Goal: Task Accomplishment & Management: Complete application form

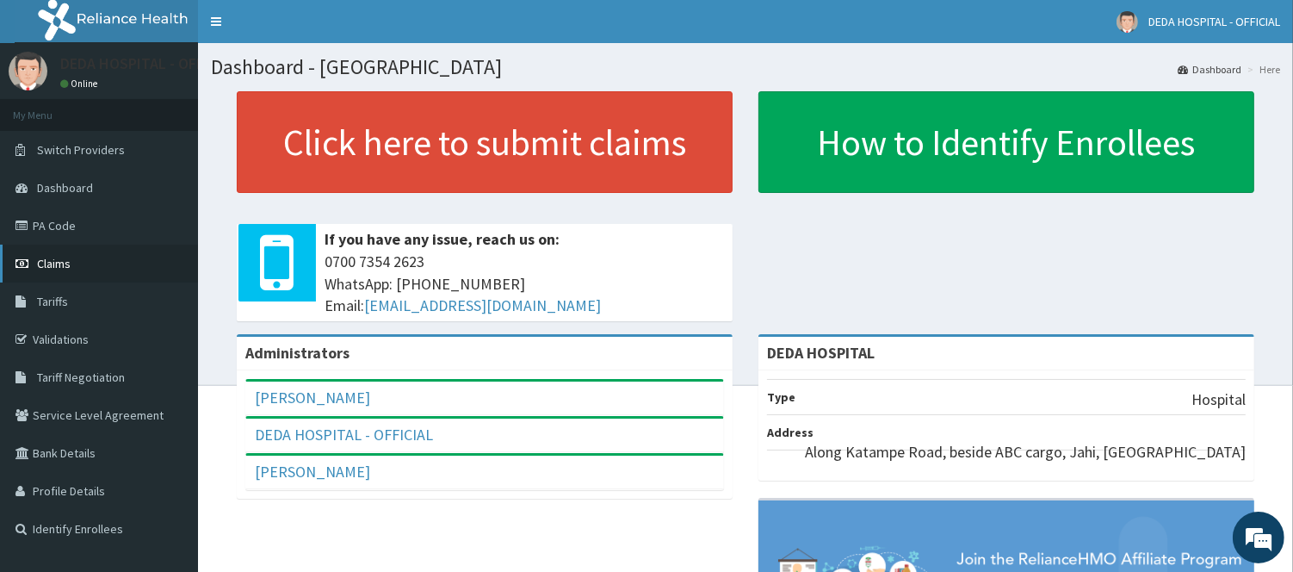
click at [72, 260] on link "Claims" at bounding box center [99, 263] width 198 height 38
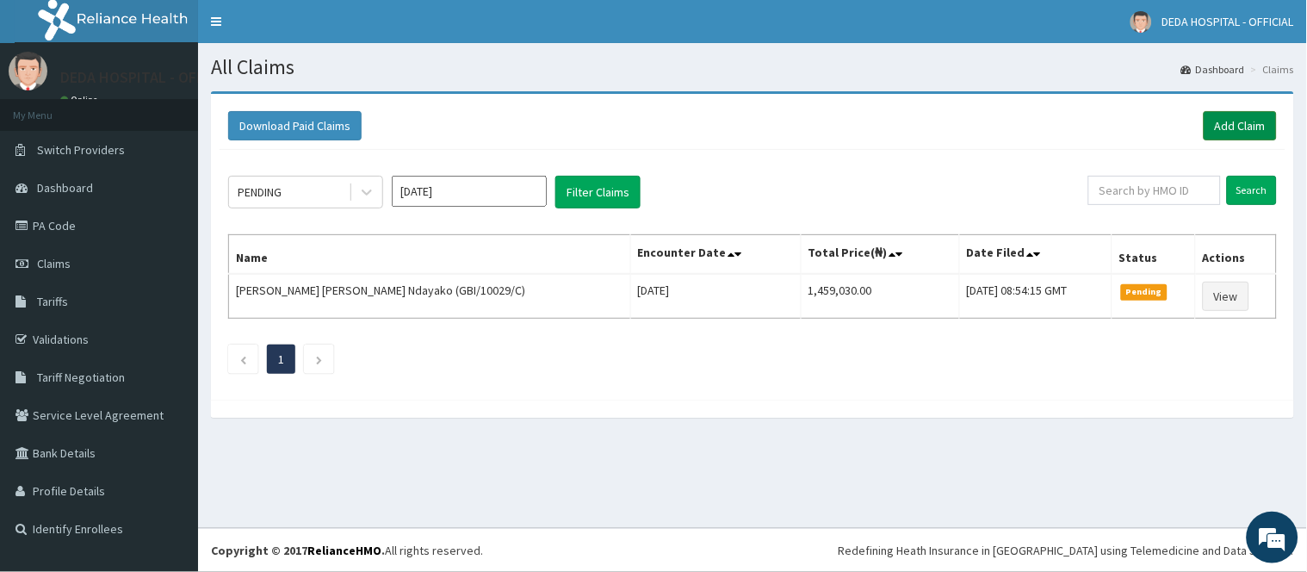
click at [1220, 129] on link "Add Claim" at bounding box center [1239, 125] width 73 height 29
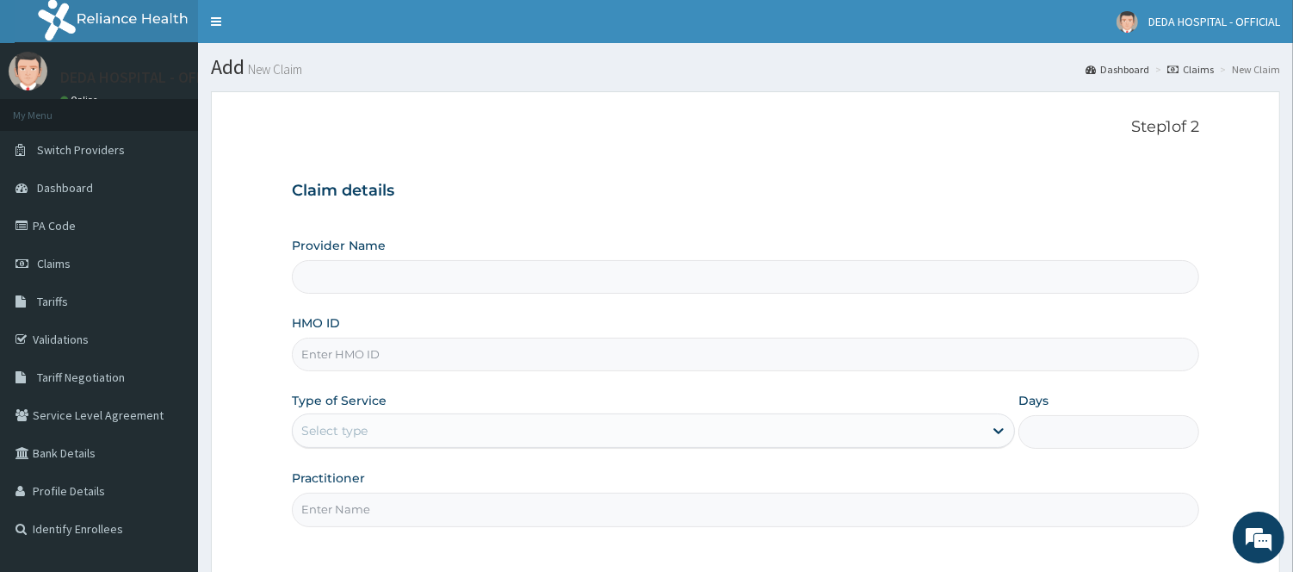
type input "DEDA HOSPITAL"
click at [346, 356] on input "HMO ID" at bounding box center [745, 354] width 907 height 34
paste input "SBL/10120/A"
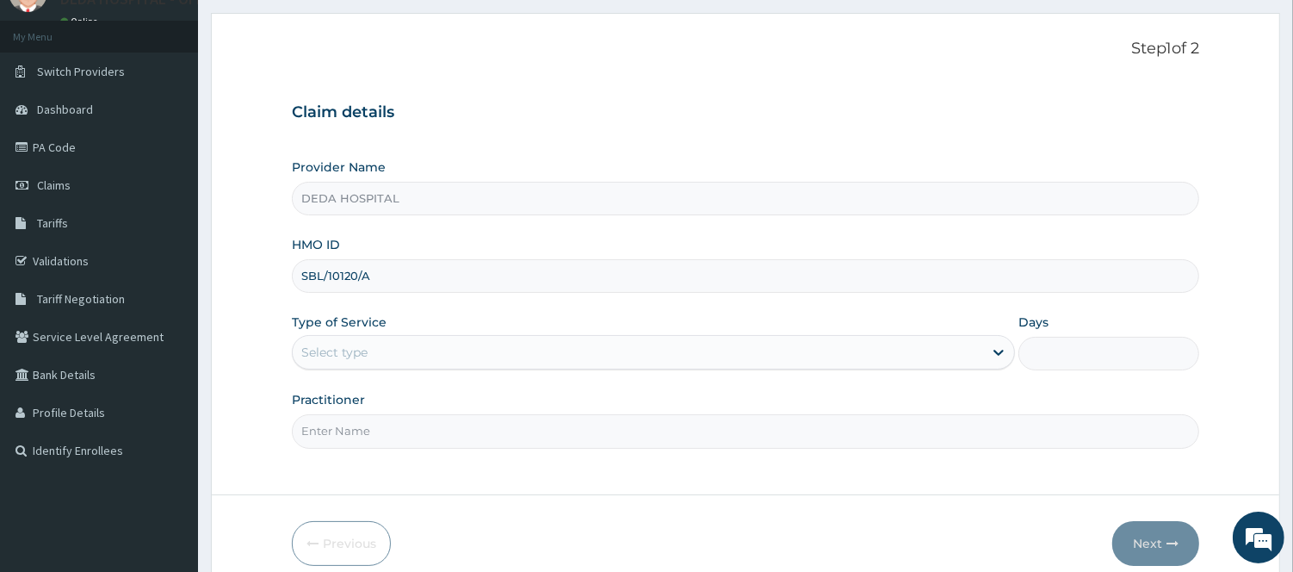
scroll to position [156, 0]
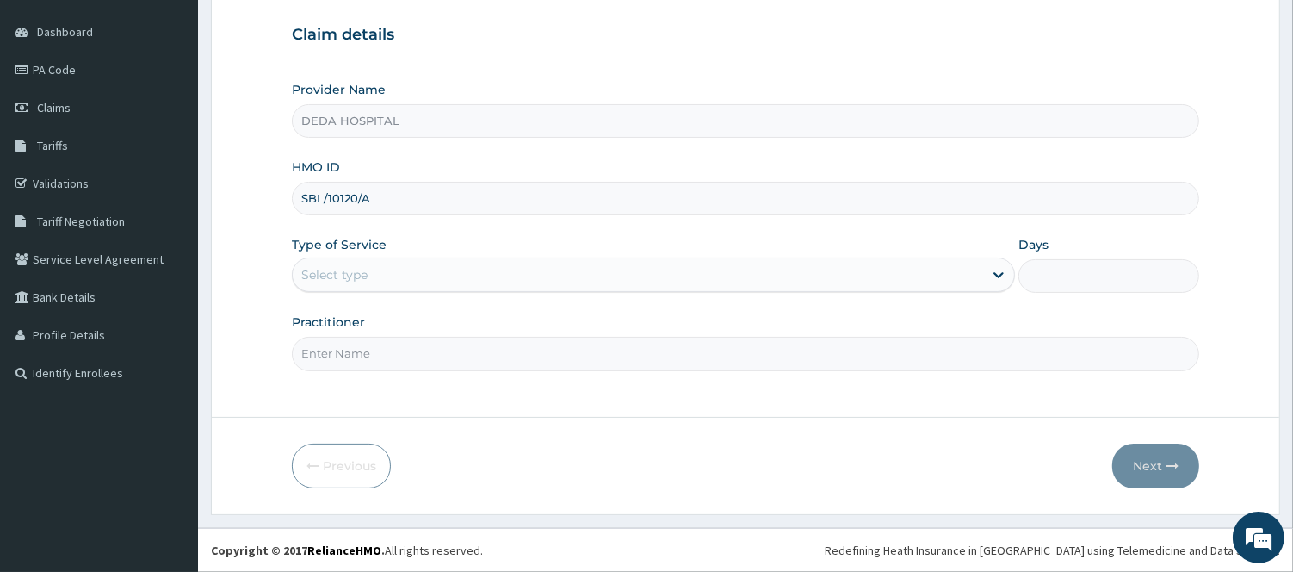
type input "SBL/10120/A"
click at [416, 279] on div "Select type" at bounding box center [638, 275] width 690 height 28
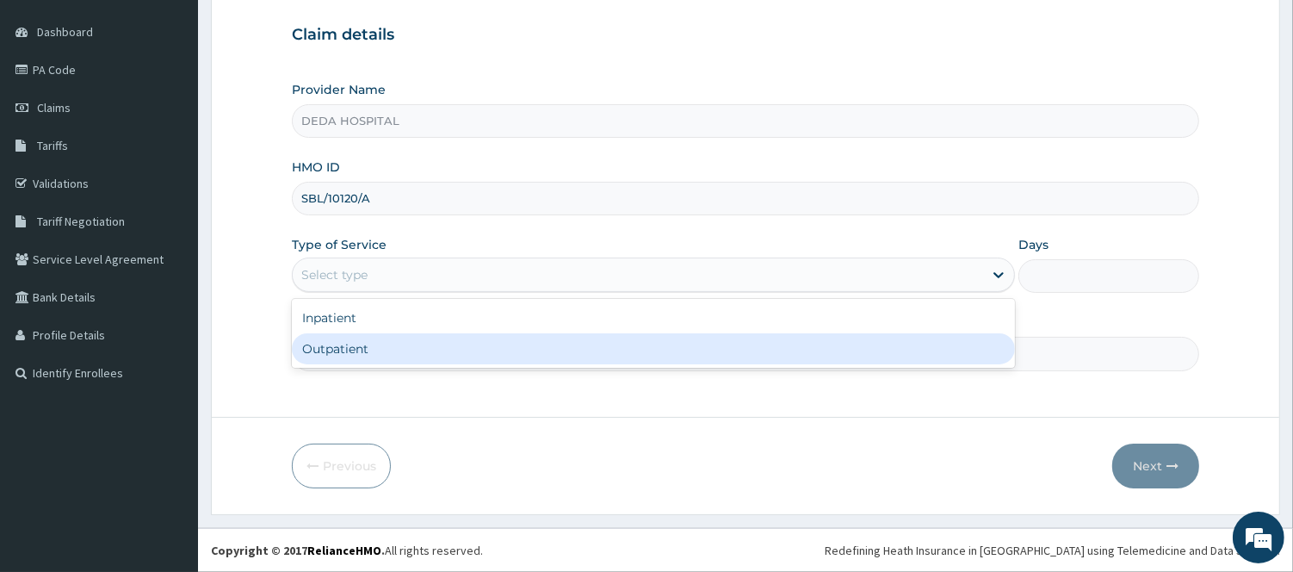
click at [355, 364] on div "Outpatient" at bounding box center [653, 348] width 723 height 31
type input "1"
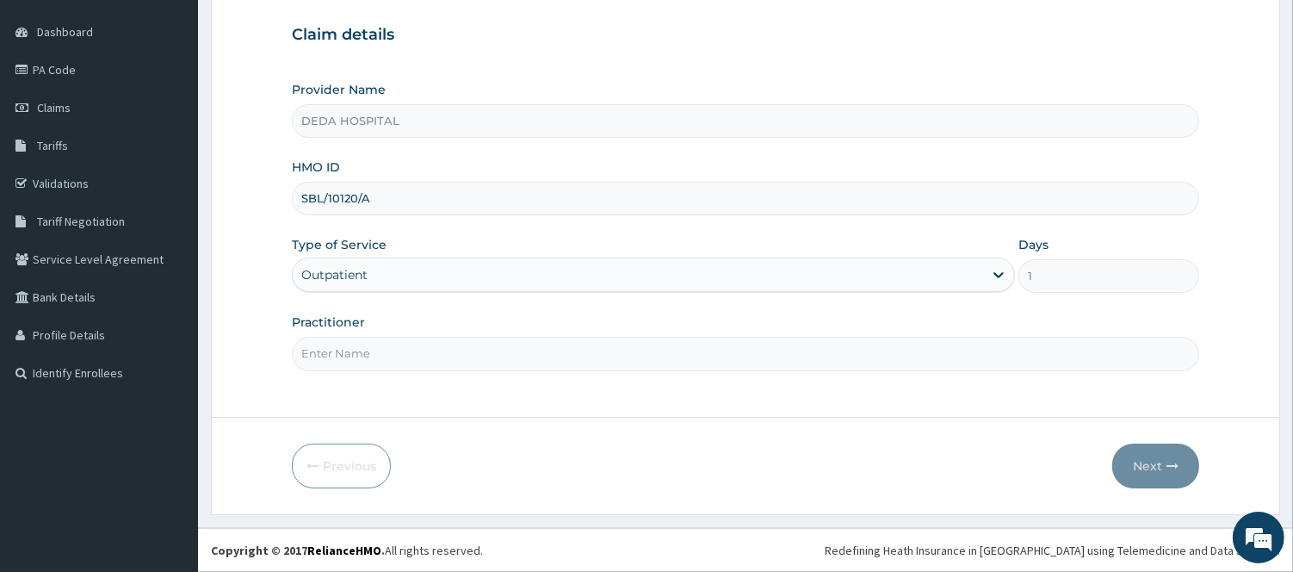
click at [355, 355] on input "Practitioner" at bounding box center [745, 354] width 907 height 34
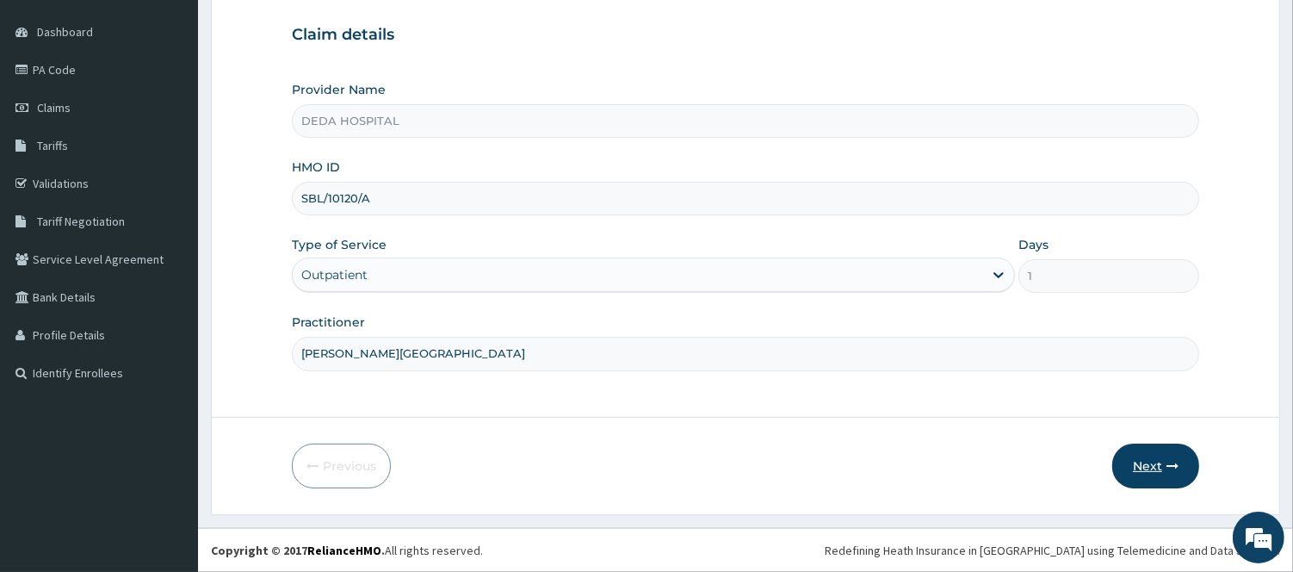
type input "DR. AKWAOWO"
click at [1160, 463] on button "Next" at bounding box center [1155, 465] width 87 height 45
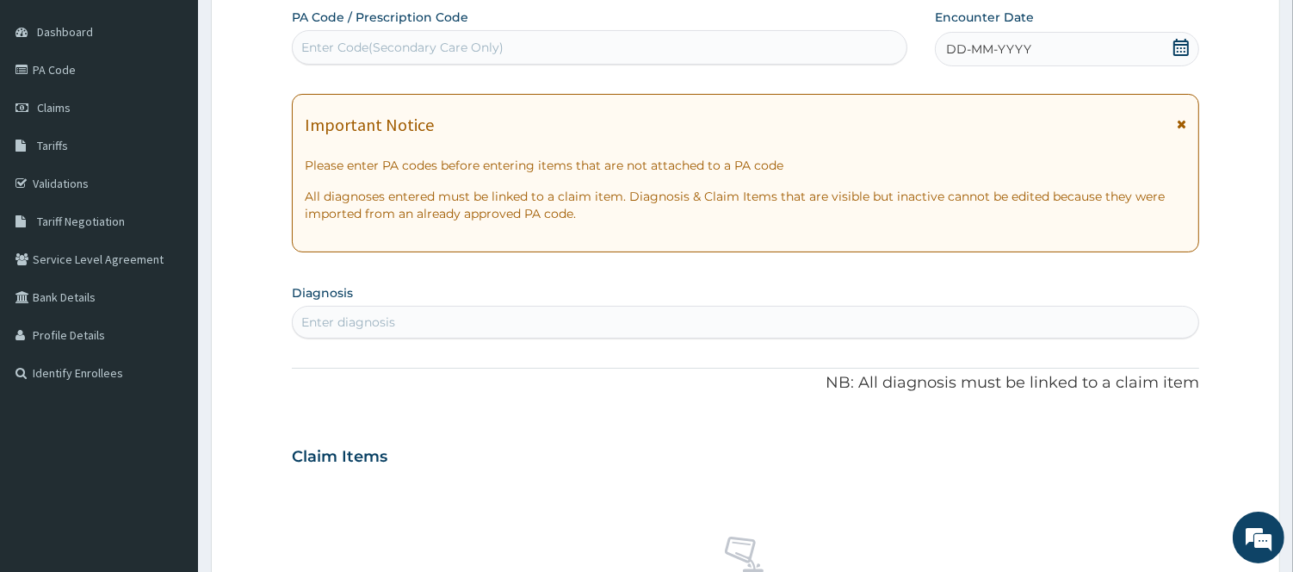
click at [336, 52] on div "Enter Code(Secondary Care Only)" at bounding box center [402, 47] width 202 height 17
paste input "PA/FF7D73"
type input "PA/FF7D73"
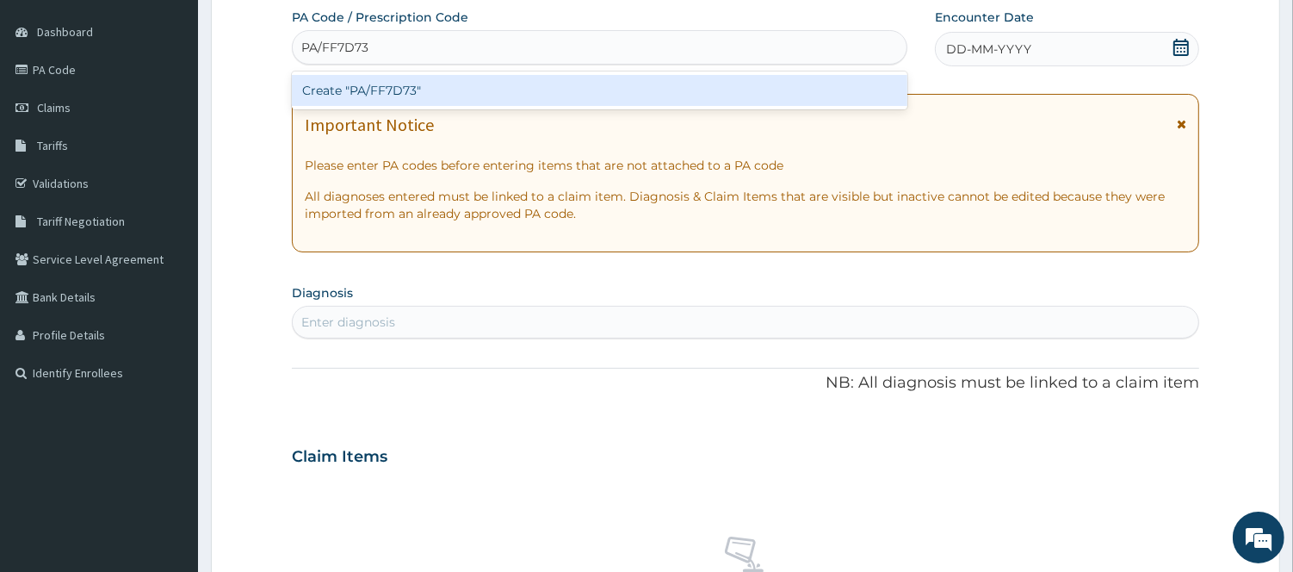
click at [346, 91] on div "Create "PA/FF7D73"" at bounding box center [600, 90] width 616 height 31
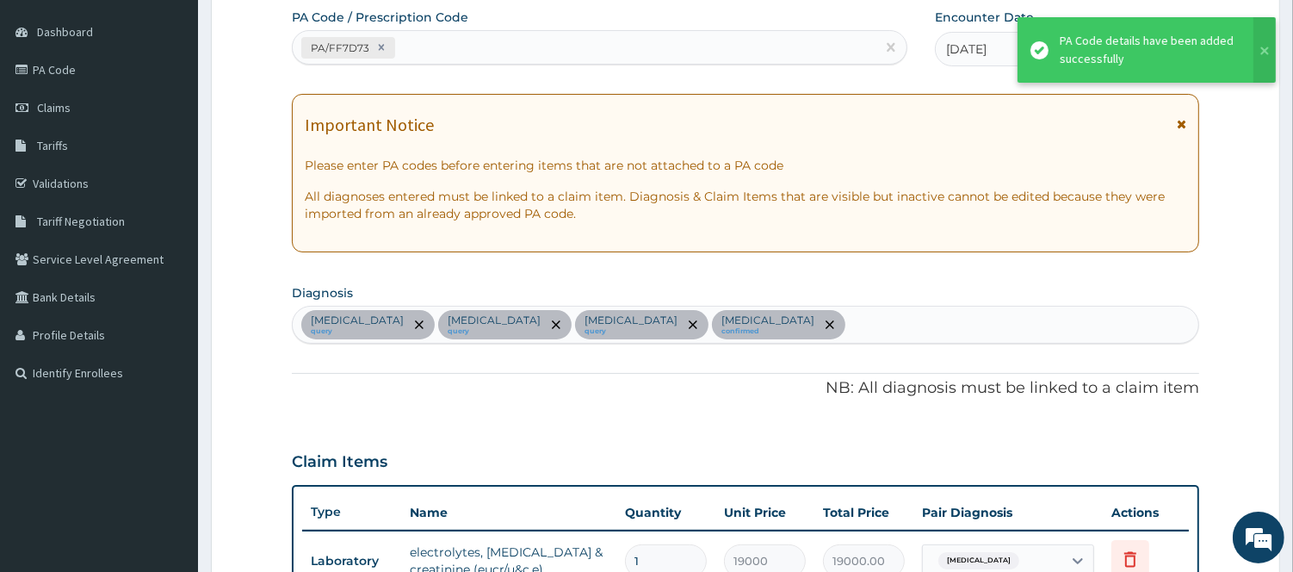
scroll to position [609, 0]
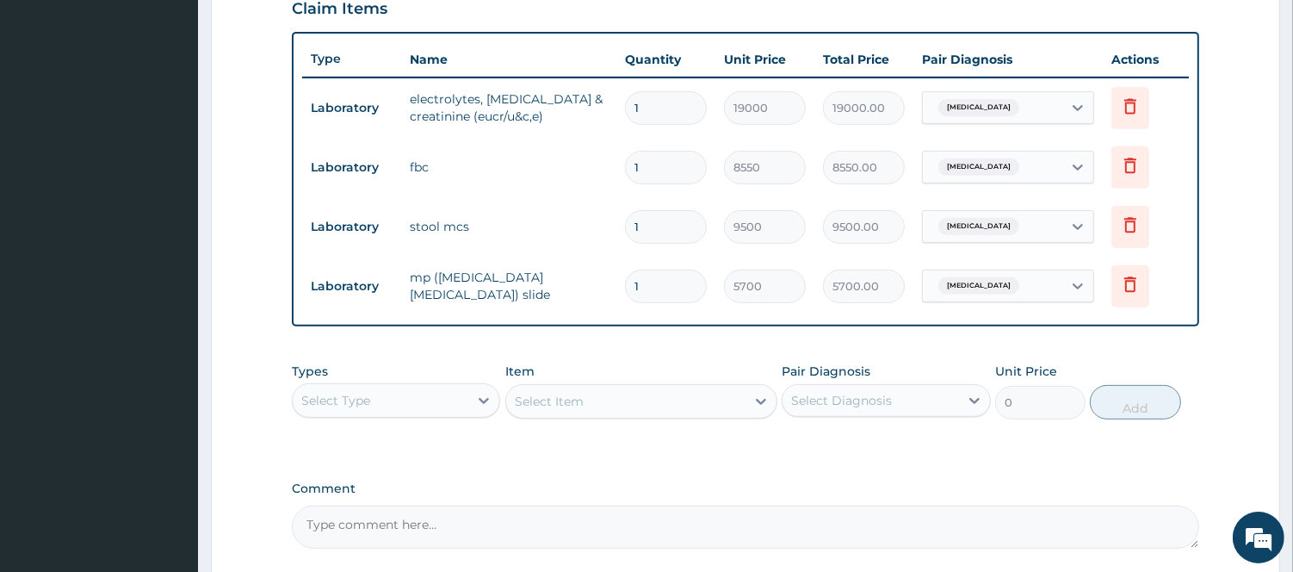
click at [630, 445] on div "Types Select Type Item Select Item Pair Diagnosis Select Diagnosis Unit Price 0…" at bounding box center [745, 404] width 907 height 100
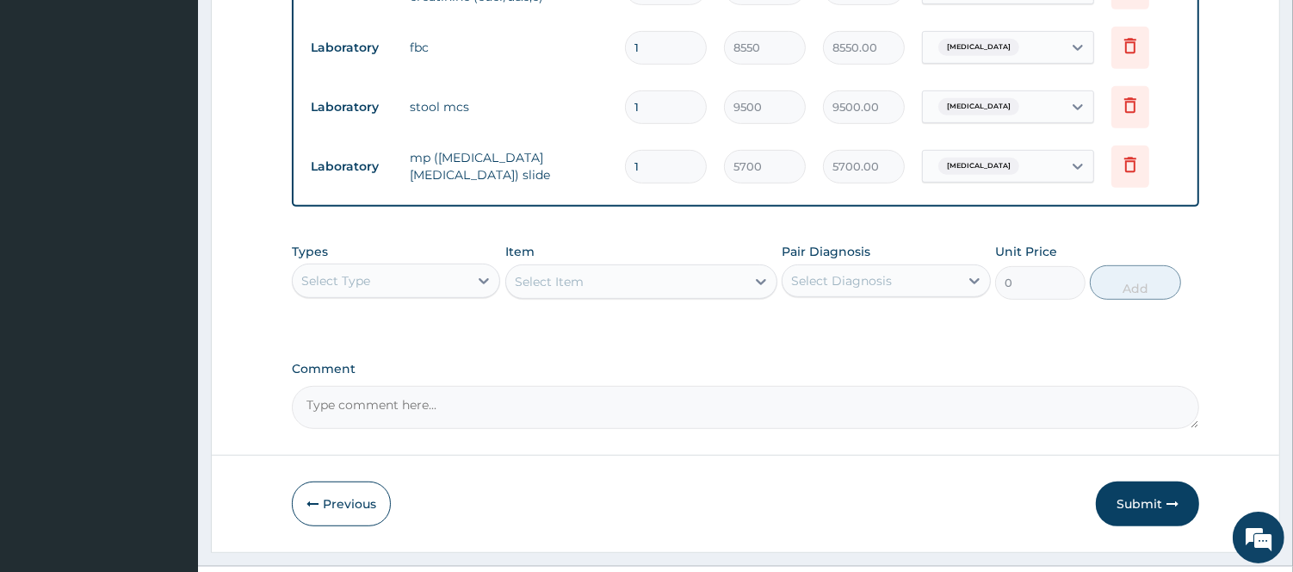
scroll to position [766, 0]
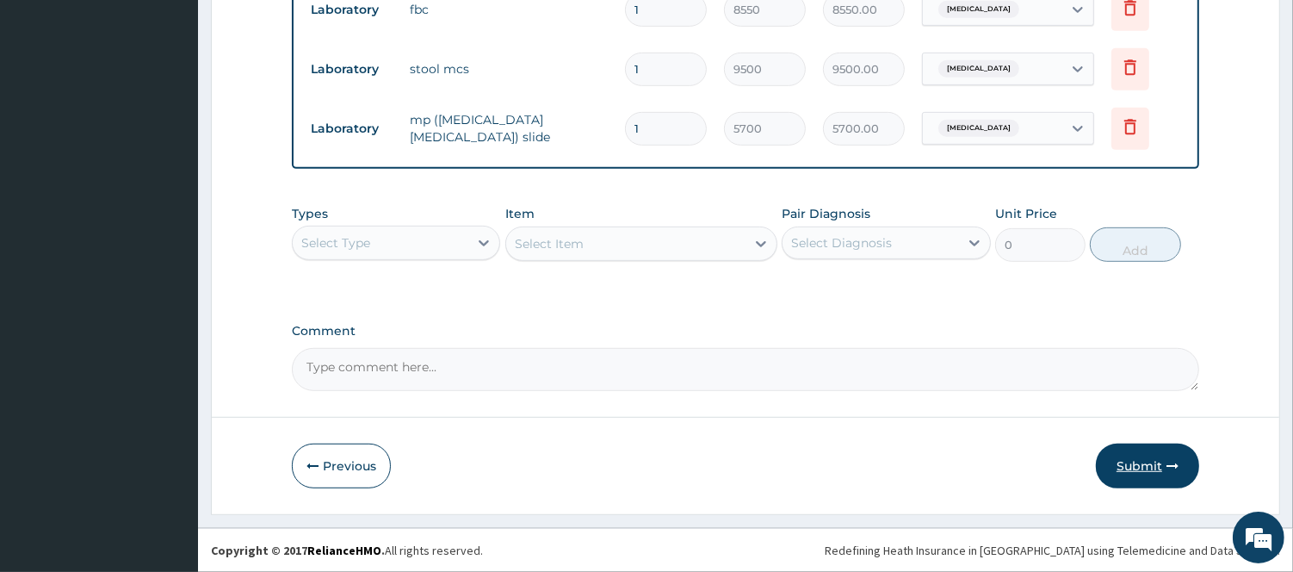
click at [1136, 460] on button "Submit" at bounding box center [1147, 465] width 103 height 45
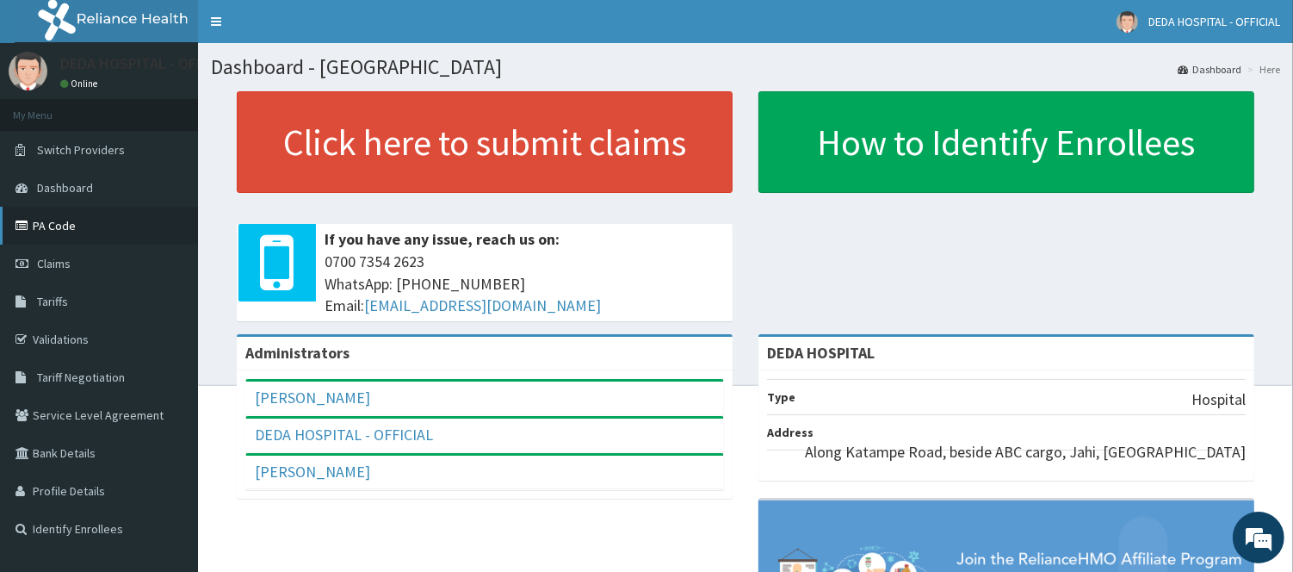
click at [96, 216] on link "PA Code" at bounding box center [99, 226] width 198 height 38
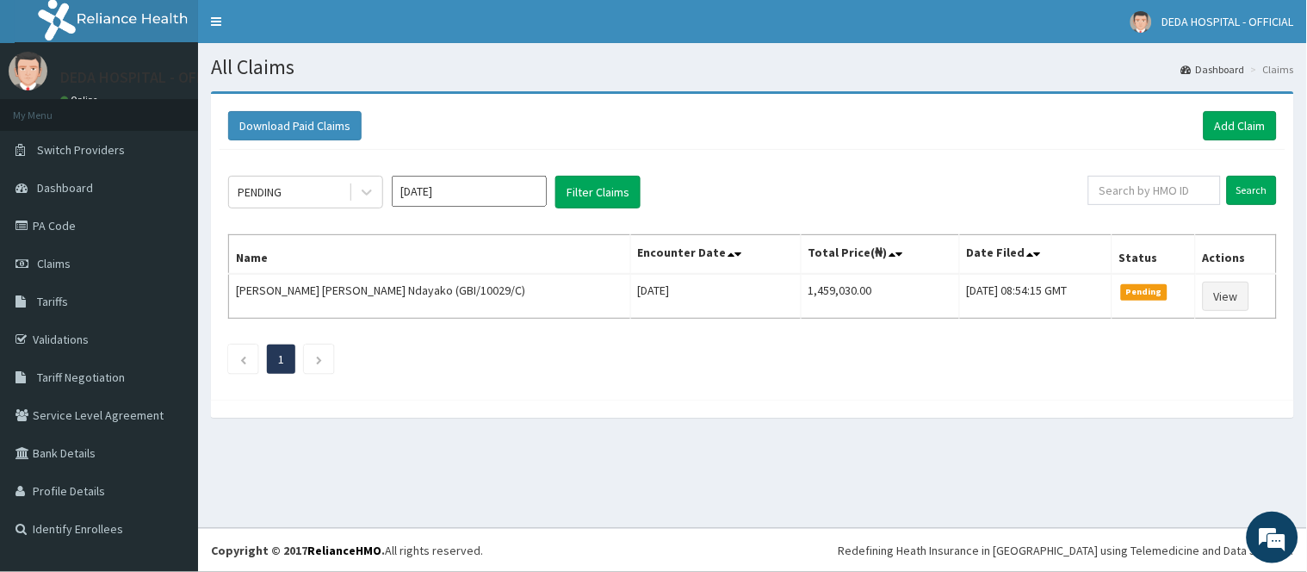
click at [624, 349] on ul "1" at bounding box center [752, 358] width 1049 height 29
click at [1245, 121] on link "Add Claim" at bounding box center [1239, 125] width 73 height 29
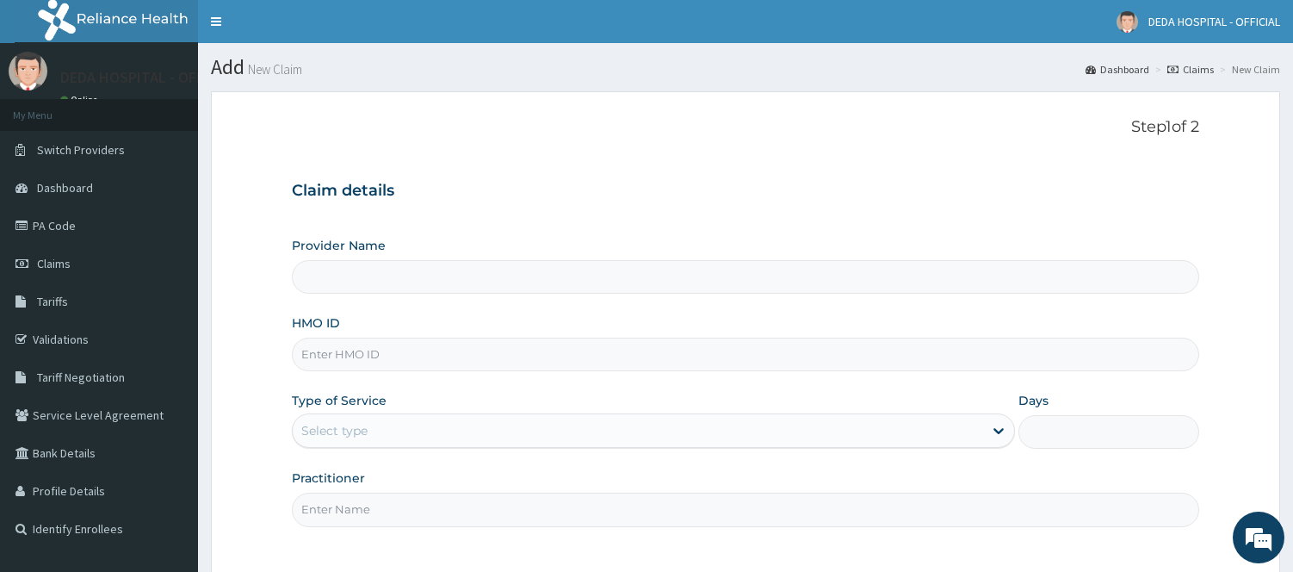
type input "DEDA HOSPITAL"
click at [350, 344] on input "HMO ID" at bounding box center [745, 354] width 907 height 34
click at [350, 350] on input "HMO ID" at bounding box center [745, 354] width 907 height 34
paste input "PPD/10001/A"
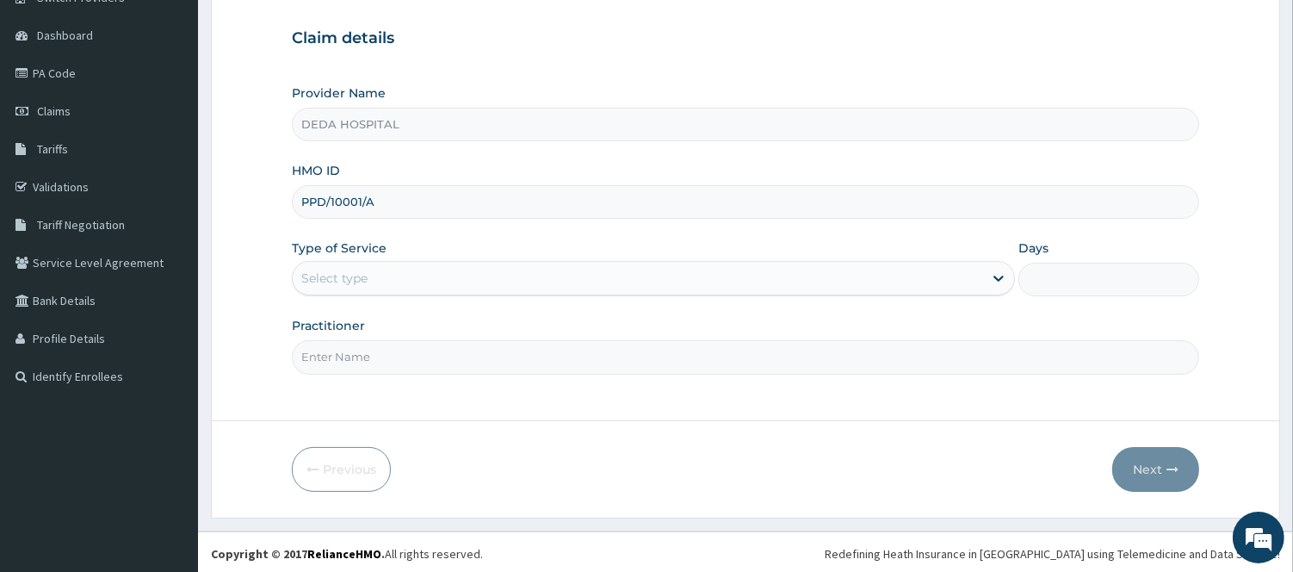
scroll to position [156, 0]
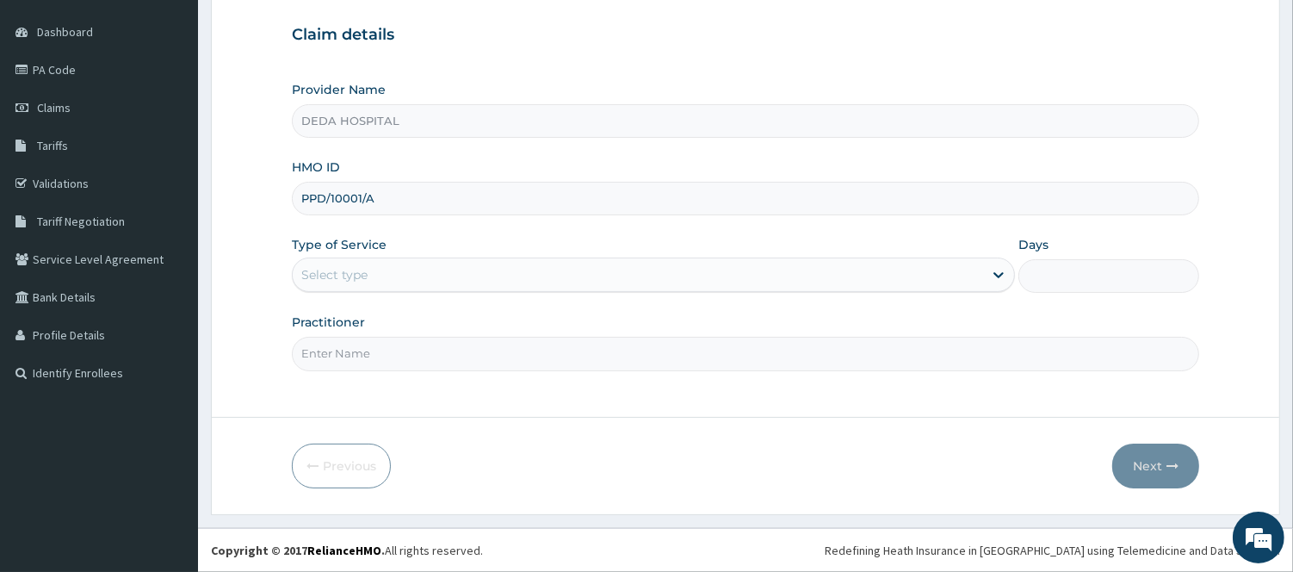
type input "PPD/10001/A"
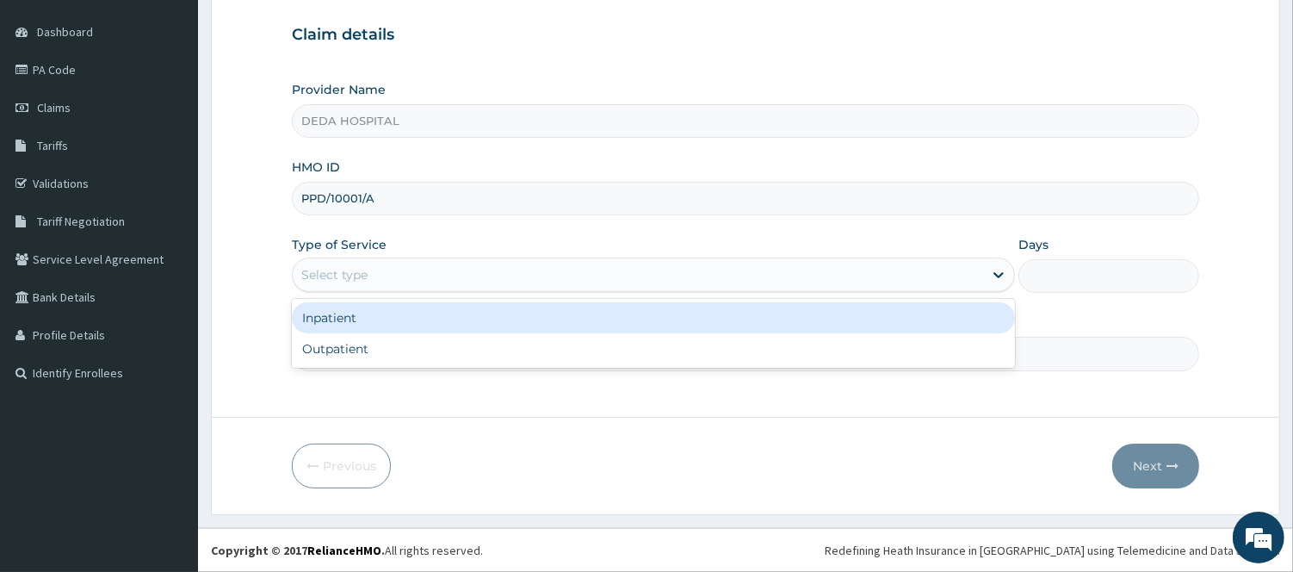
drag, startPoint x: 350, startPoint y: 263, endPoint x: 351, endPoint y: 333, distance: 70.6
click at [350, 262] on div "Select type" at bounding box center [638, 275] width 690 height 28
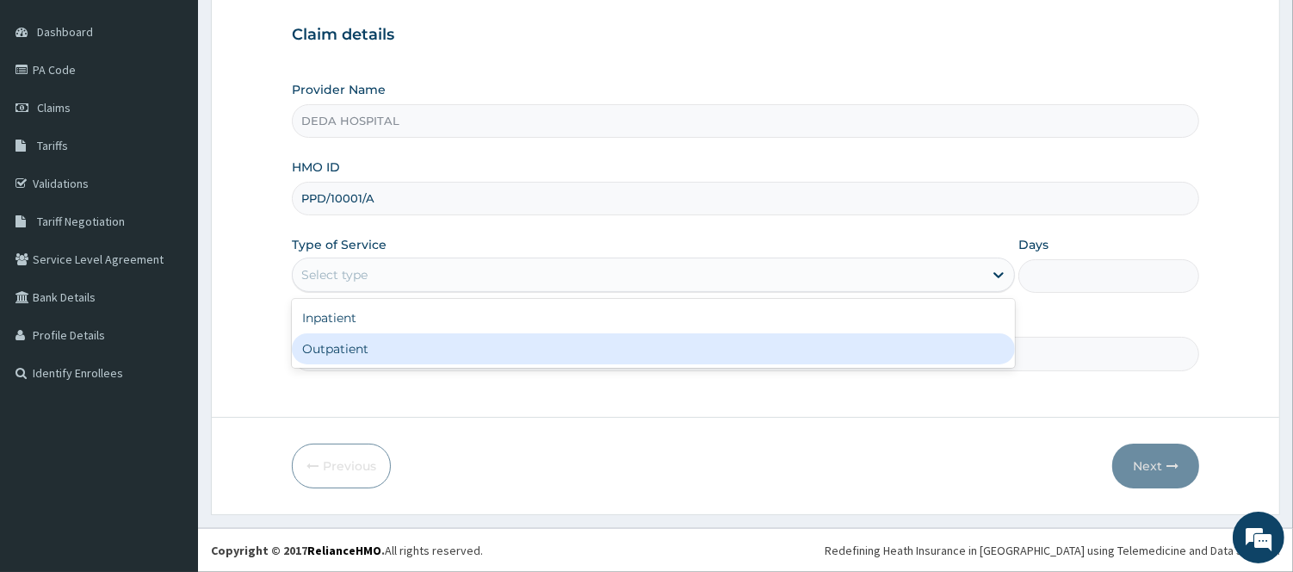
click at [329, 363] on div "Outpatient" at bounding box center [653, 348] width 723 height 31
type input "1"
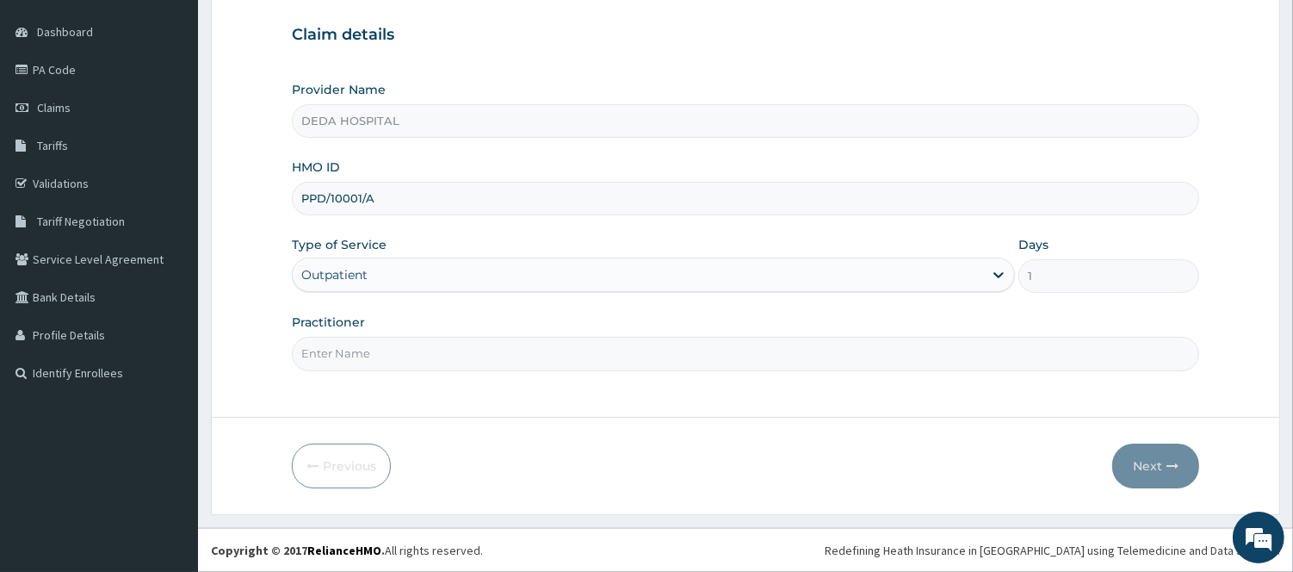
click at [338, 365] on input "Practitioner" at bounding box center [745, 354] width 907 height 34
type input "DR. ANYEBE"
click at [1150, 459] on button "Next" at bounding box center [1155, 465] width 87 height 45
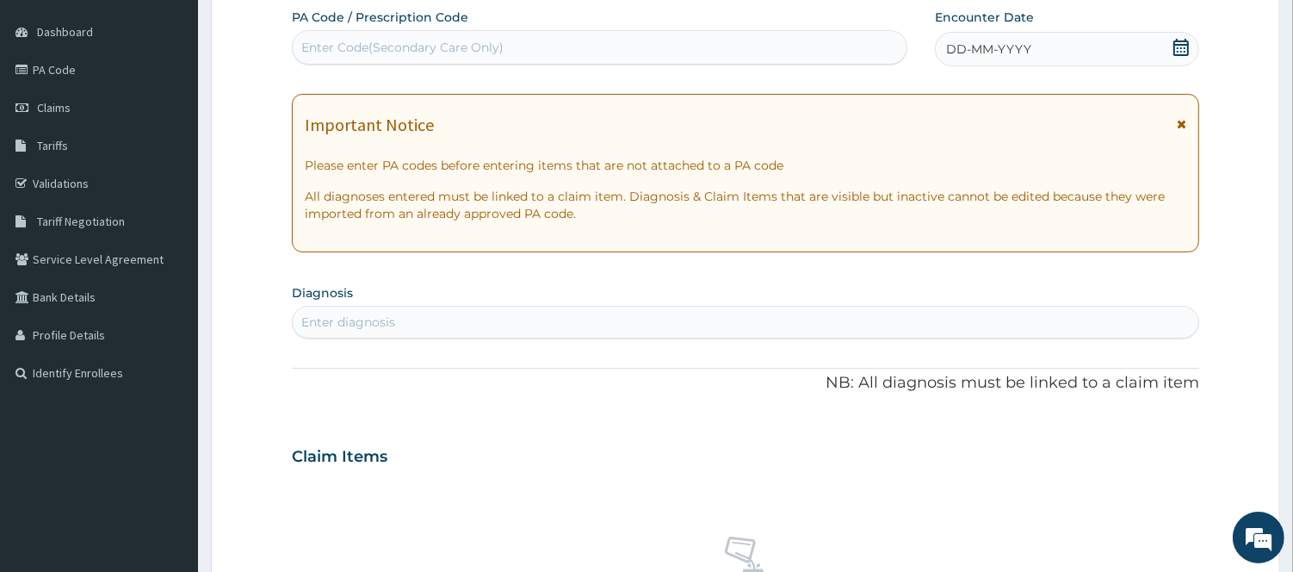
click at [347, 45] on div "Enter Code(Secondary Care Only)" at bounding box center [402, 47] width 202 height 17
paste input "PA/277C43"
type input "PA/277C43"
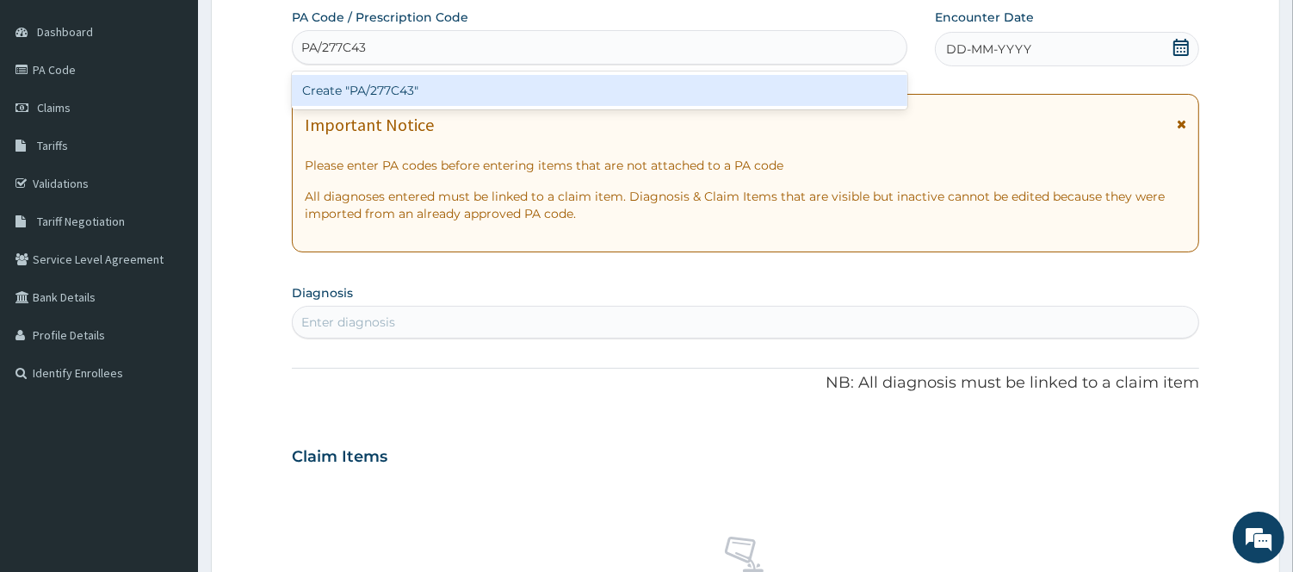
click at [350, 101] on div "Create "PA/277C43"" at bounding box center [600, 90] width 616 height 31
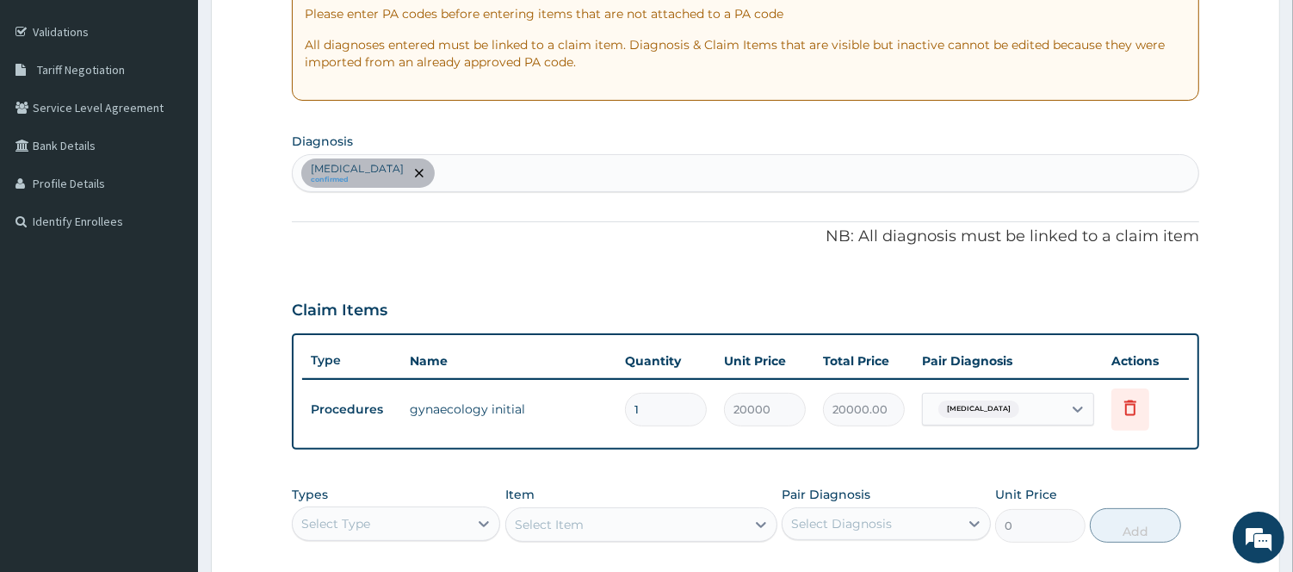
scroll to position [448, 0]
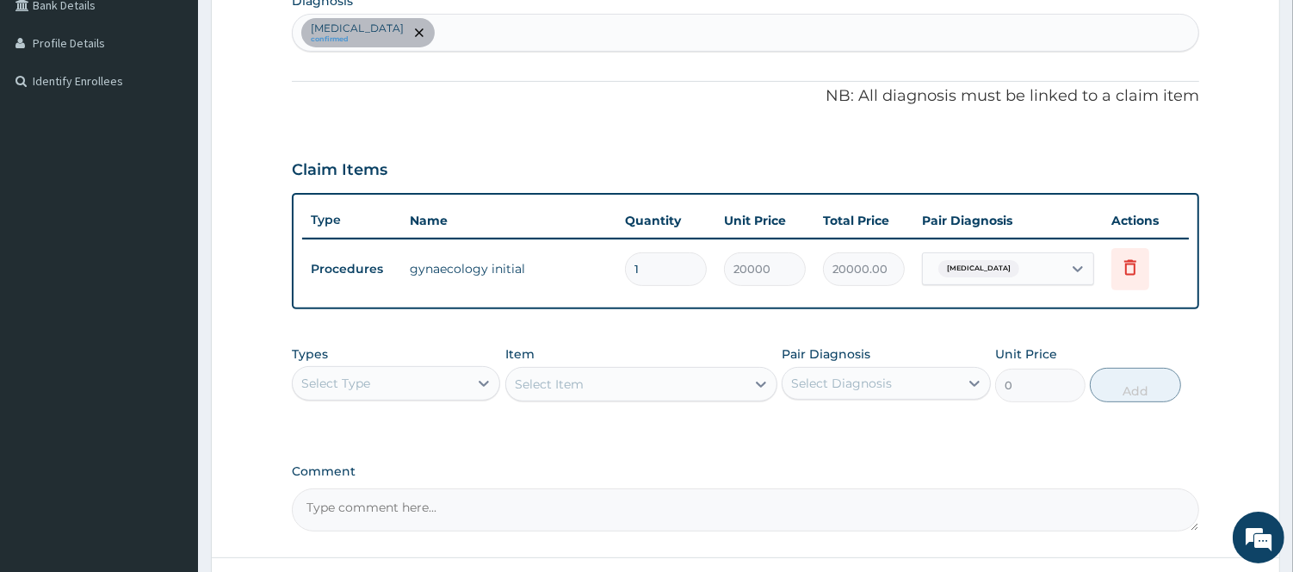
click at [710, 446] on div "PA Code / Prescription Code PA/277C43 Encounter Date 24-09-2025 Important Notic…" at bounding box center [745, 124] width 907 height 814
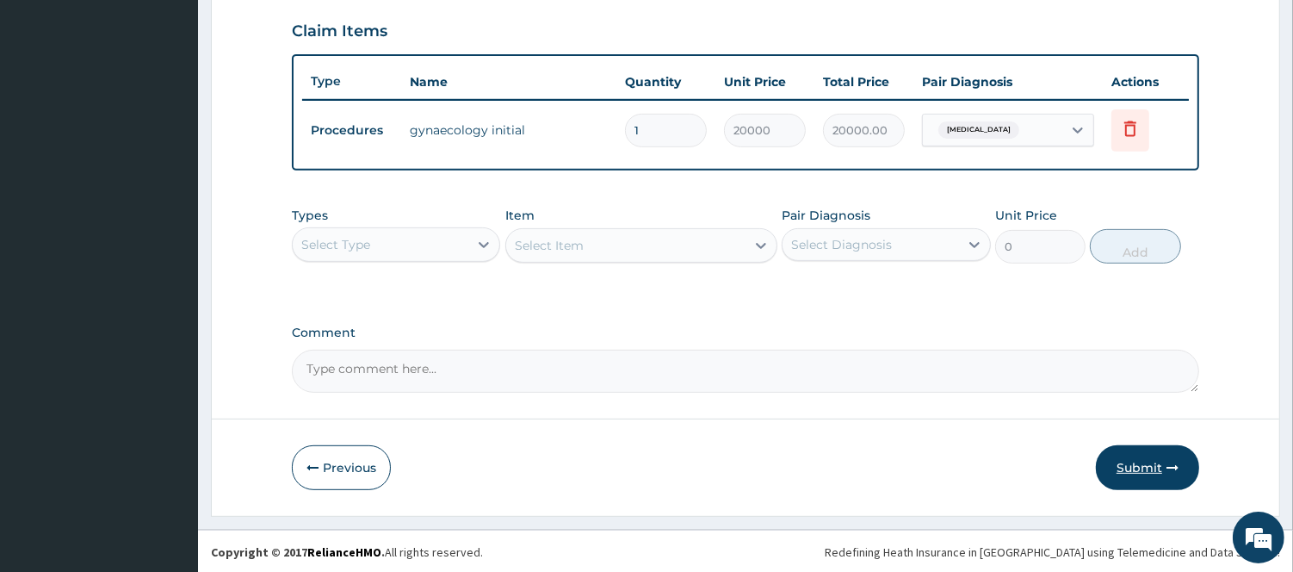
click at [1189, 461] on button "Submit" at bounding box center [1147, 467] width 103 height 45
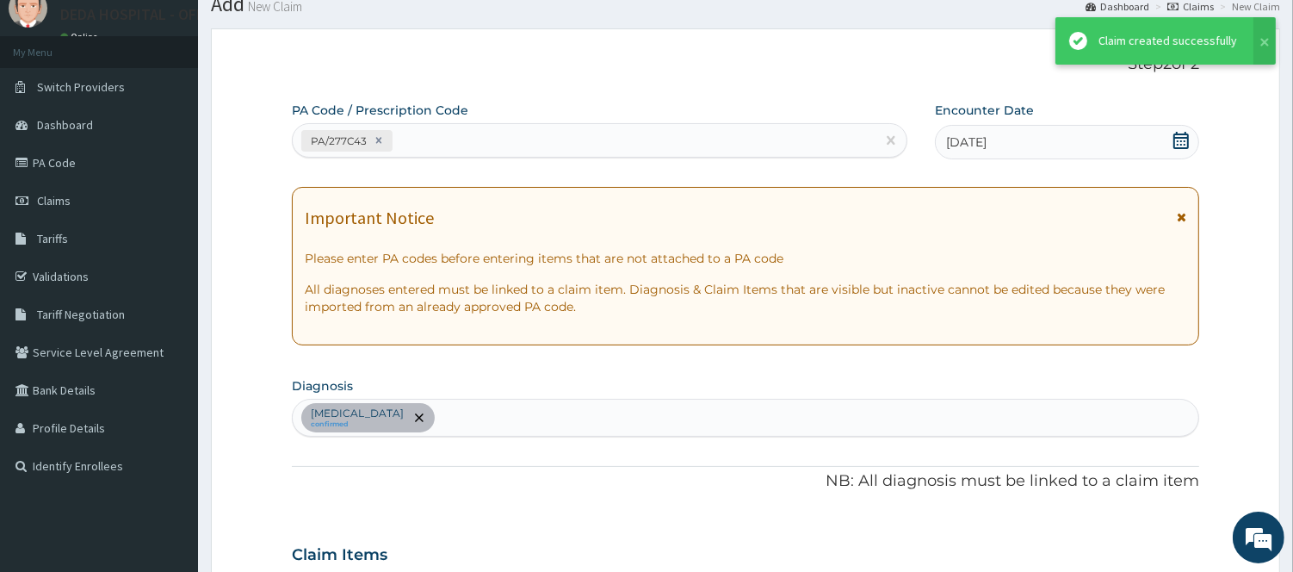
scroll to position [586, 0]
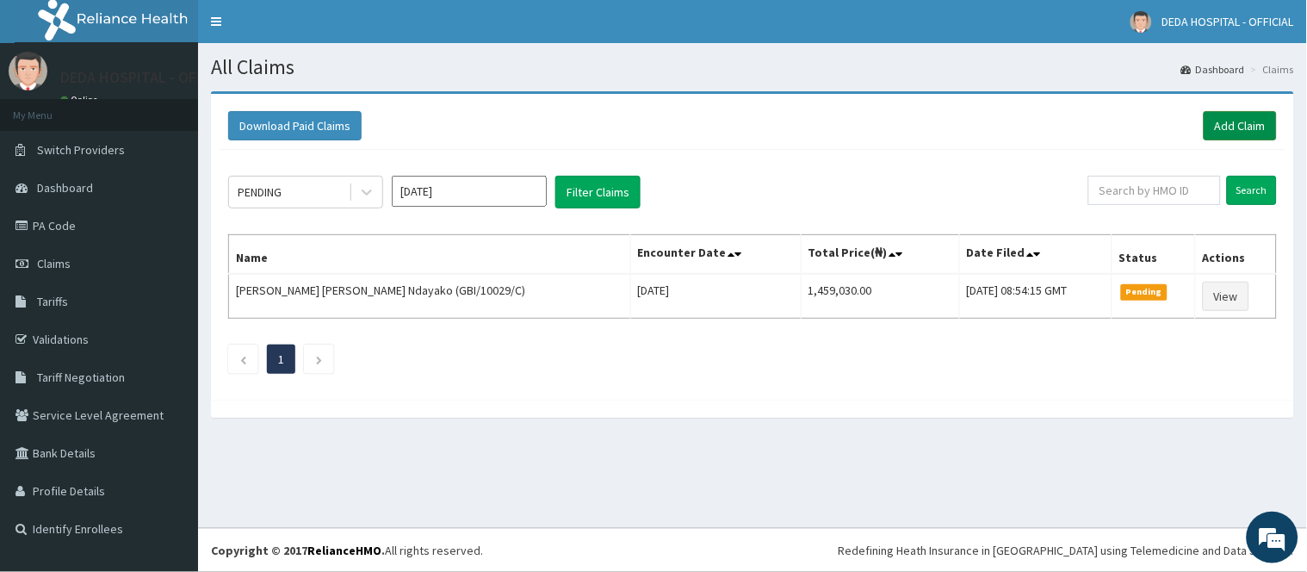
click at [1225, 133] on link "Add Claim" at bounding box center [1239, 125] width 73 height 29
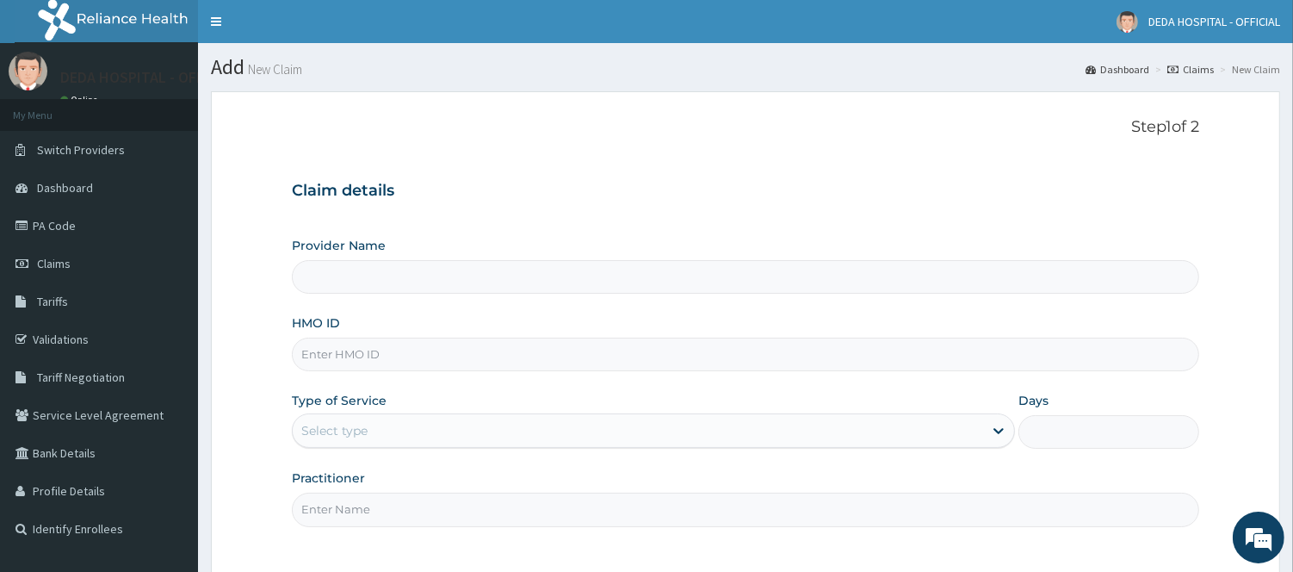
click at [342, 349] on input "HMO ID" at bounding box center [745, 354] width 907 height 34
paste input "NGL/10082/A"
type input "NGL/10082/A"
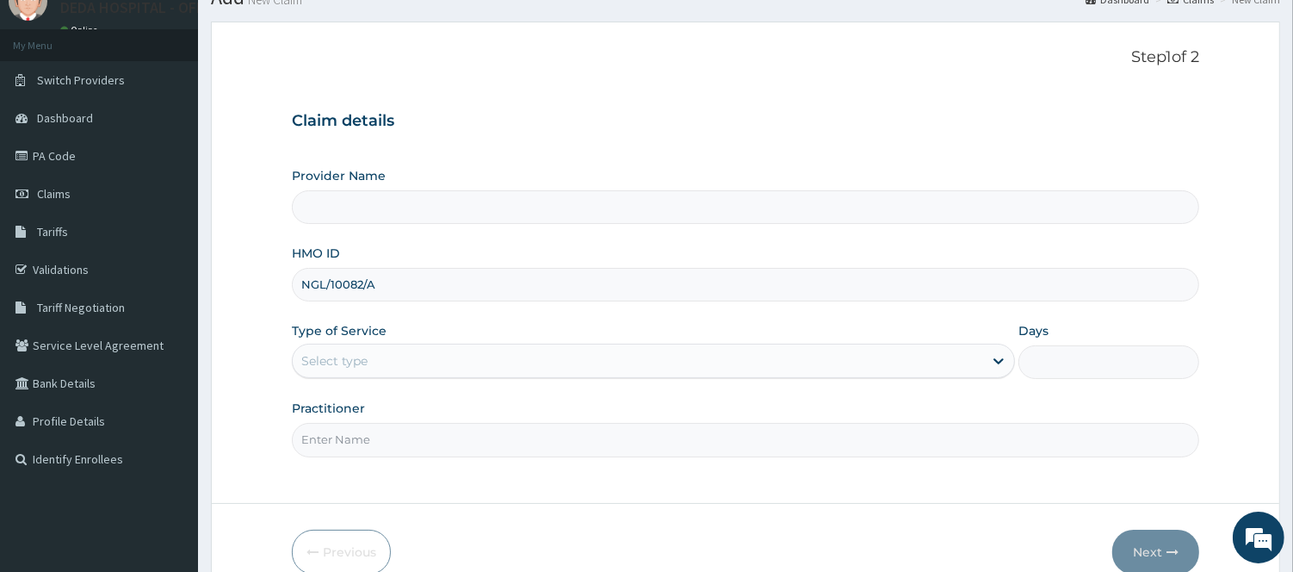
scroll to position [156, 0]
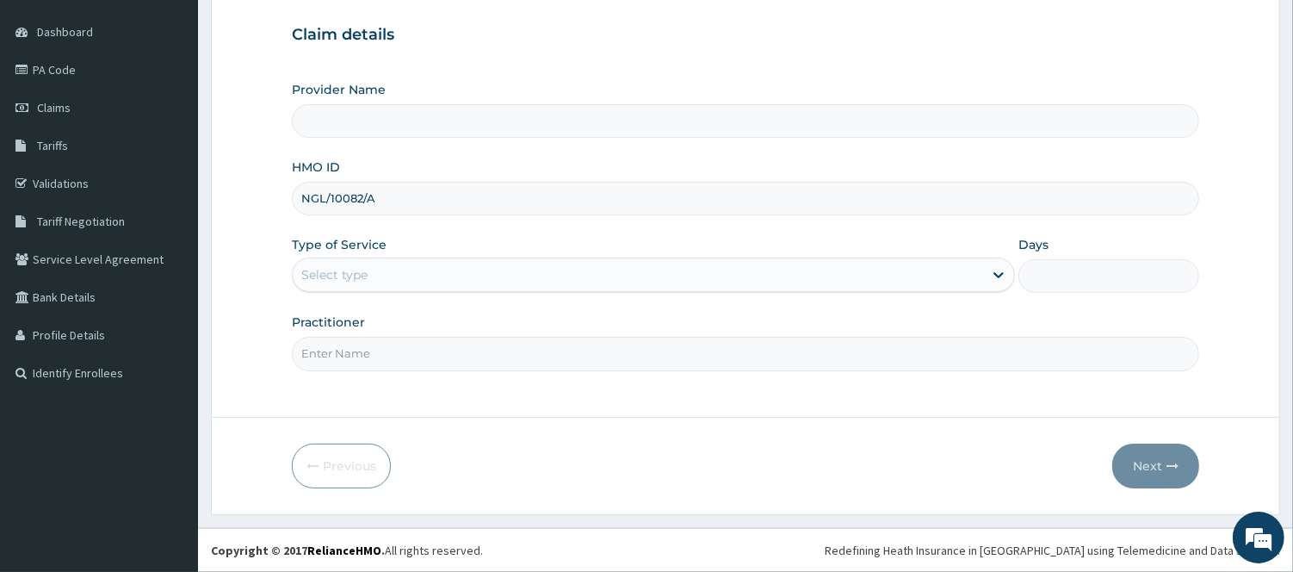
type input "DEDA HOSPITAL"
type input "NGL/10082/A"
click at [372, 263] on div "Select type" at bounding box center [638, 275] width 690 height 28
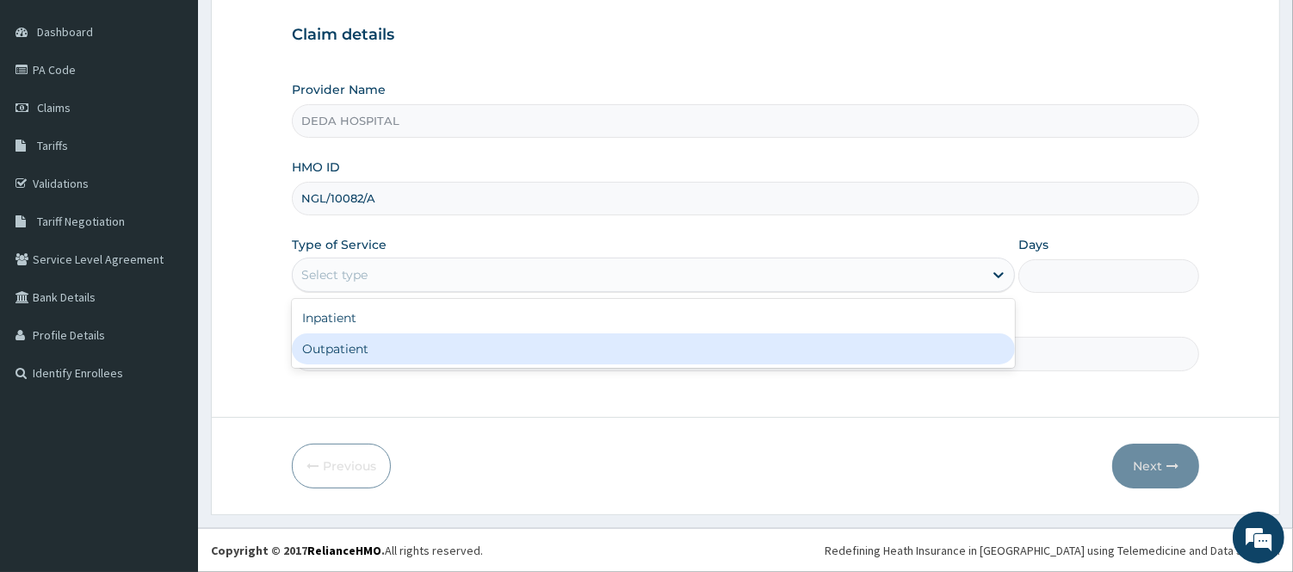
click at [356, 347] on div "Outpatient" at bounding box center [653, 348] width 723 height 31
type input "1"
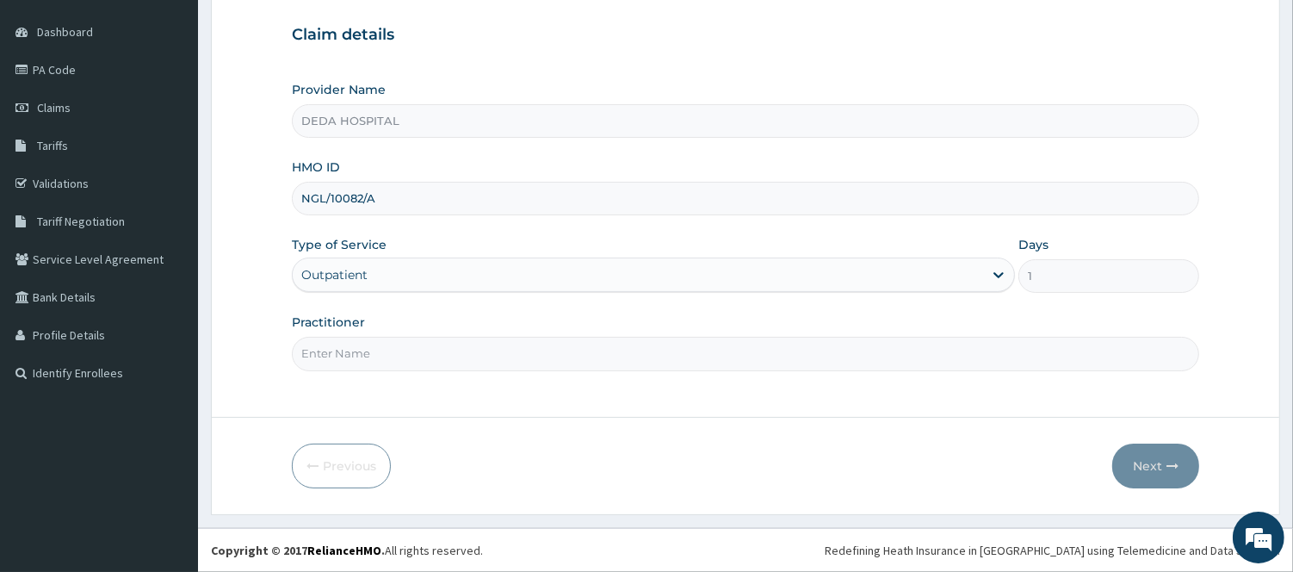
click at [356, 350] on input "Practitioner" at bounding box center [745, 354] width 907 height 34
type input "DR. RACHEL"
click at [1146, 463] on button "Next" at bounding box center [1155, 465] width 87 height 45
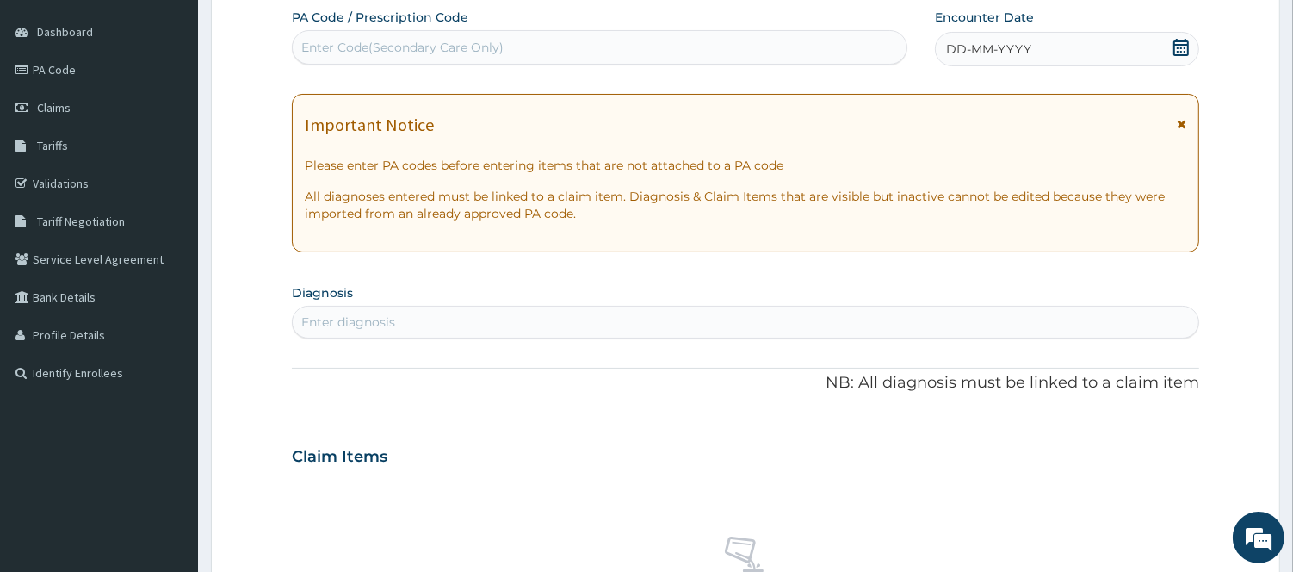
click at [339, 56] on div "Enter Code(Secondary Care Only)" at bounding box center [600, 48] width 614 height 28
paste input "PA/FCD6C4"
type input "PA/FCD6C4"
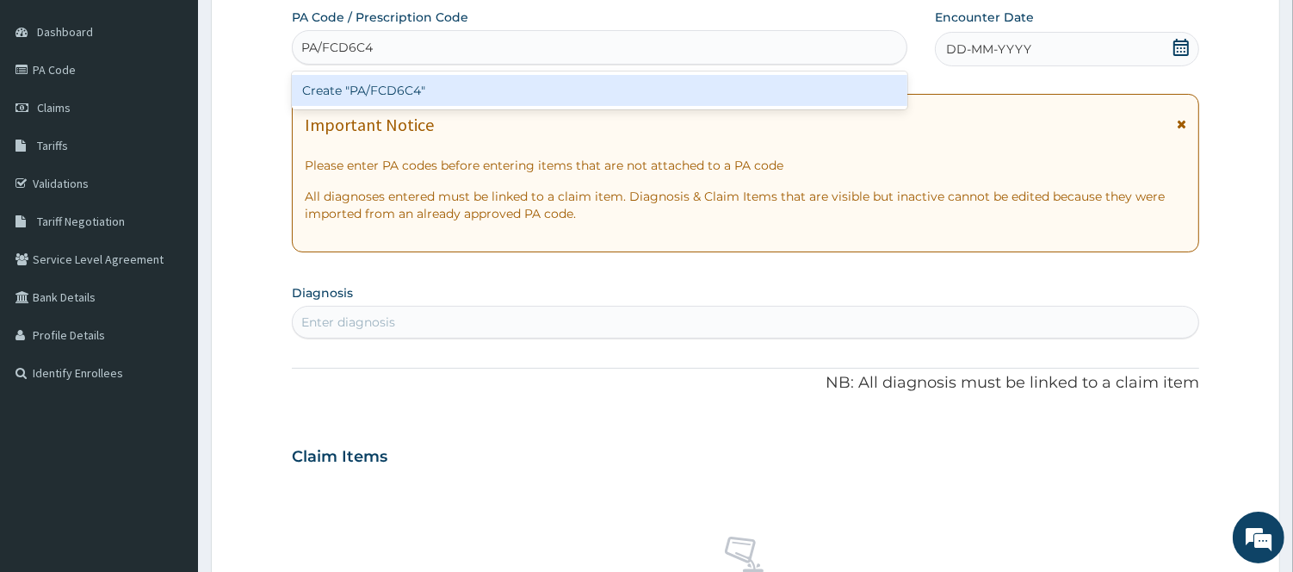
click at [348, 96] on div "Create "PA/FCD6C4"" at bounding box center [600, 90] width 616 height 31
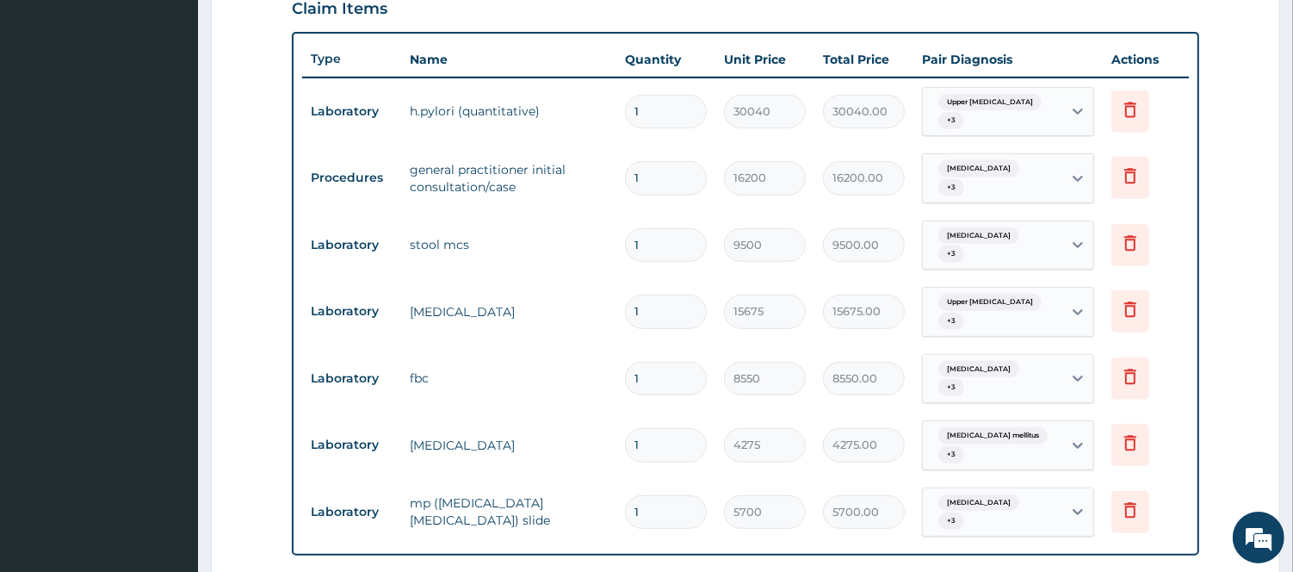
scroll to position [611, 0]
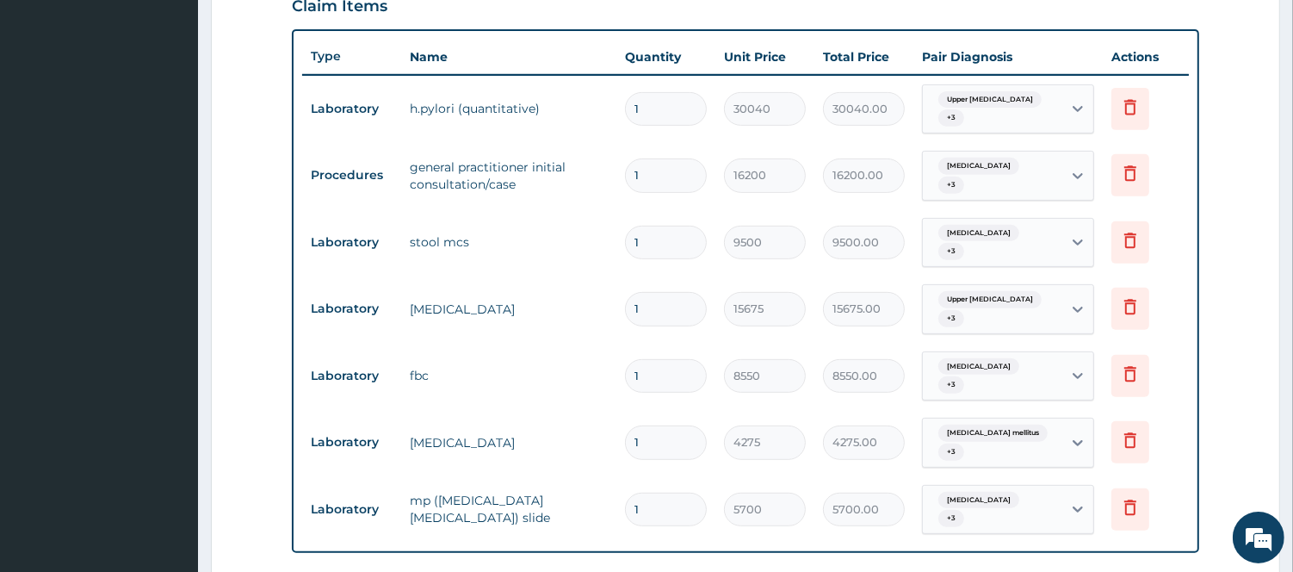
drag, startPoint x: 579, startPoint y: 536, endPoint x: 587, endPoint y: 535, distance: 8.7
click at [579, 535] on div "PA Code / Prescription Code PA/FCD6C4 Encounter Date 20-09-2025 Important Notic…" at bounding box center [745, 164] width 907 height 1222
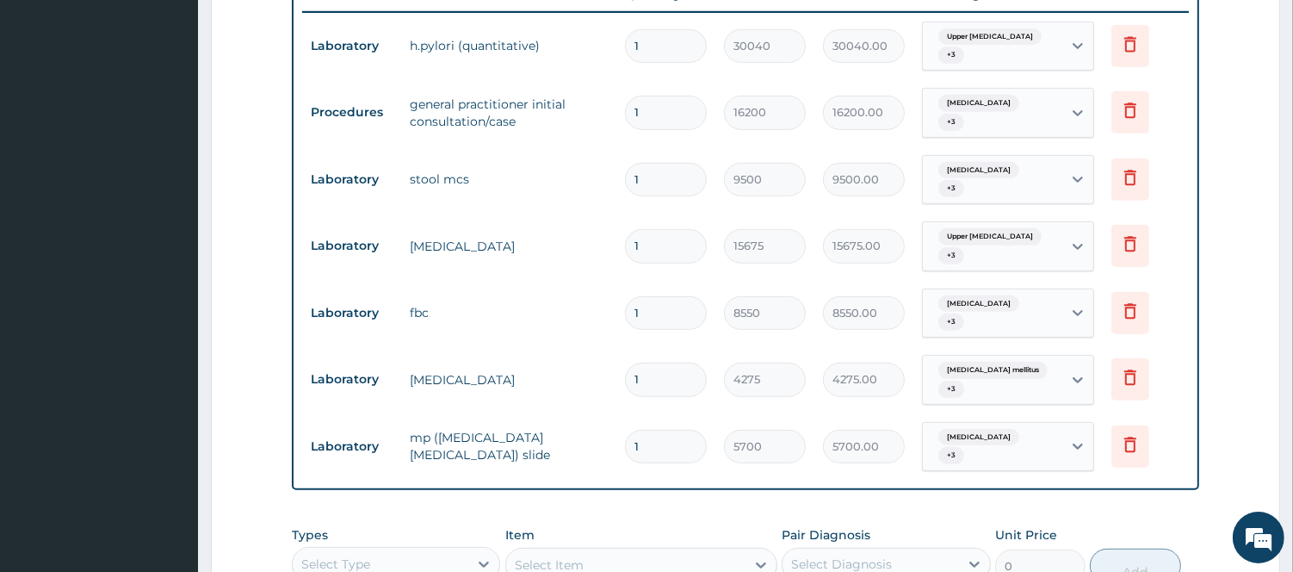
scroll to position [802, 0]
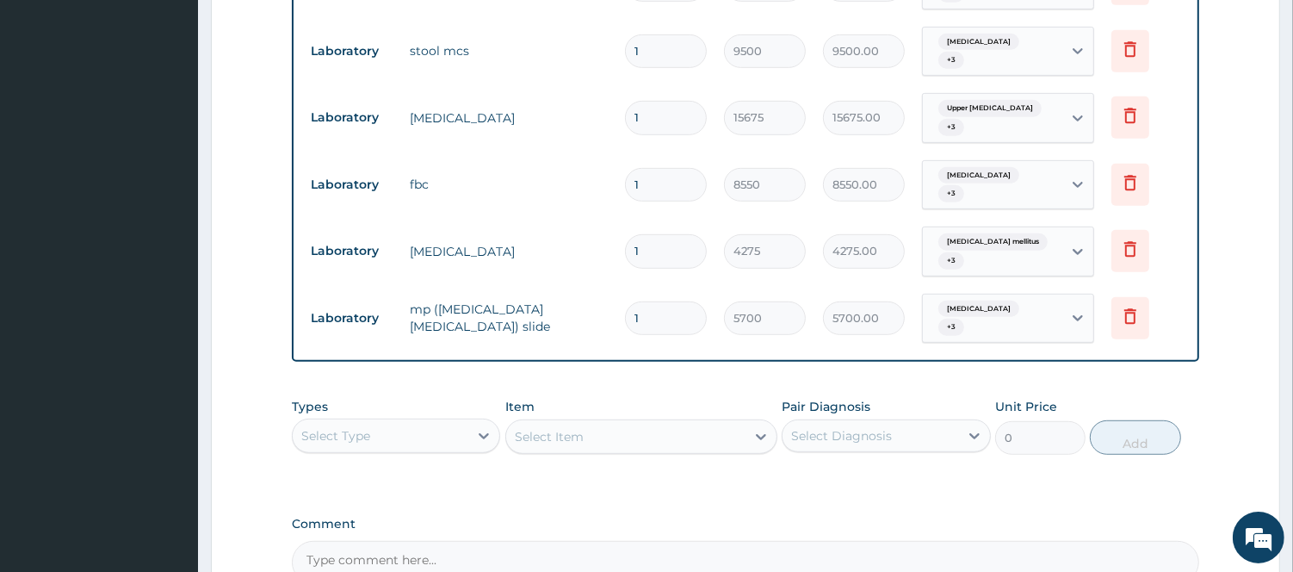
click at [406, 422] on div "Select Type" at bounding box center [381, 436] width 176 height 28
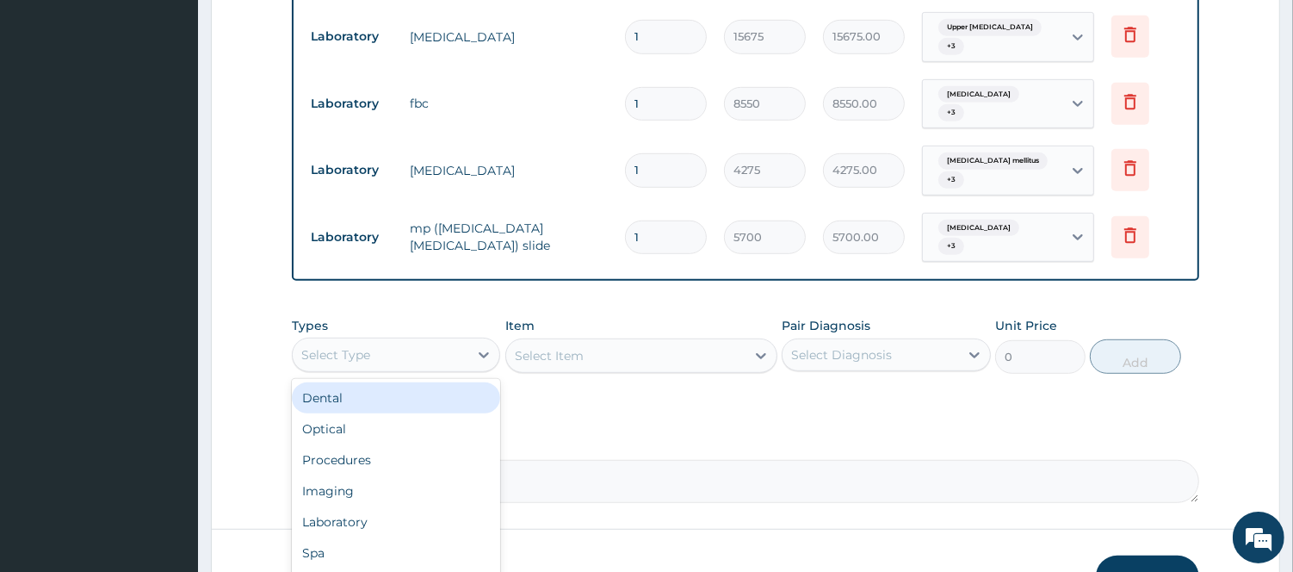
scroll to position [966, 0]
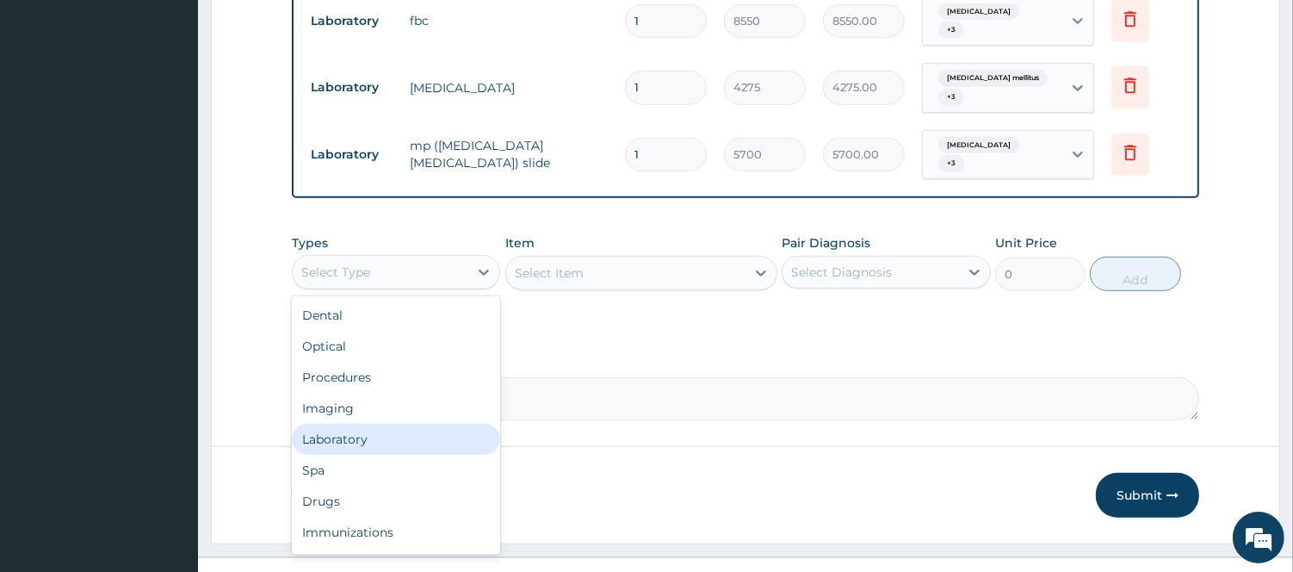
click at [364, 424] on div "Laboratory" at bounding box center [396, 439] width 208 height 31
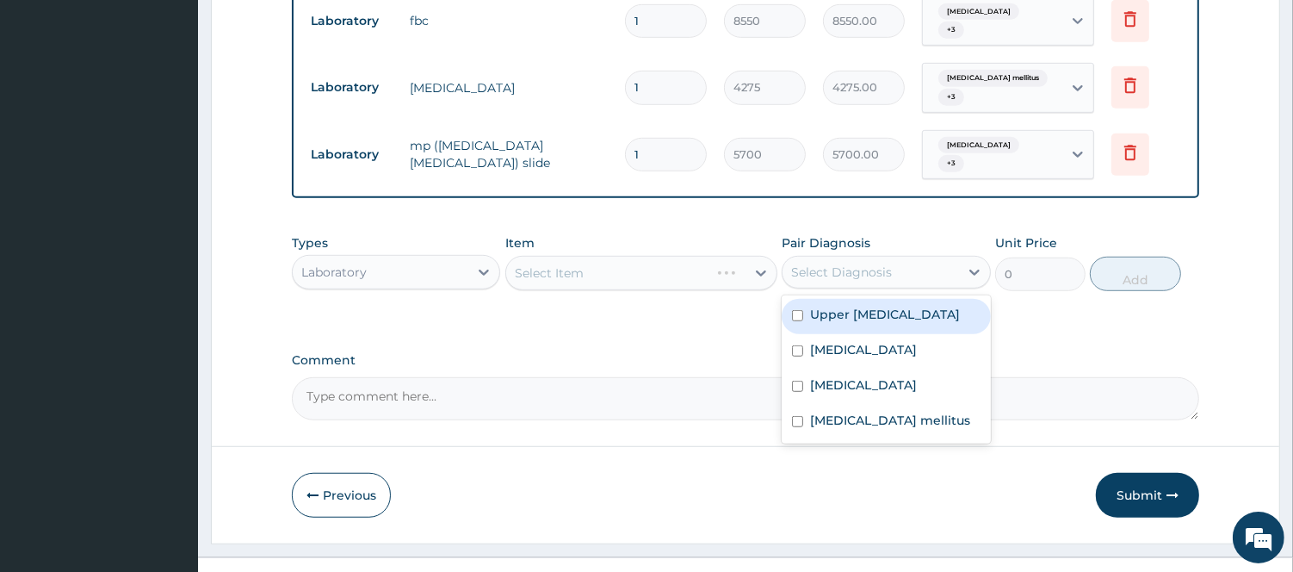
click at [871, 263] on div "Select Diagnosis" at bounding box center [841, 271] width 101 height 17
drag, startPoint x: 824, startPoint y: 294, endPoint x: 795, endPoint y: 337, distance: 51.6
click at [825, 306] on label "Upper urinary tract infection" at bounding box center [885, 314] width 150 height 17
checkbox input "true"
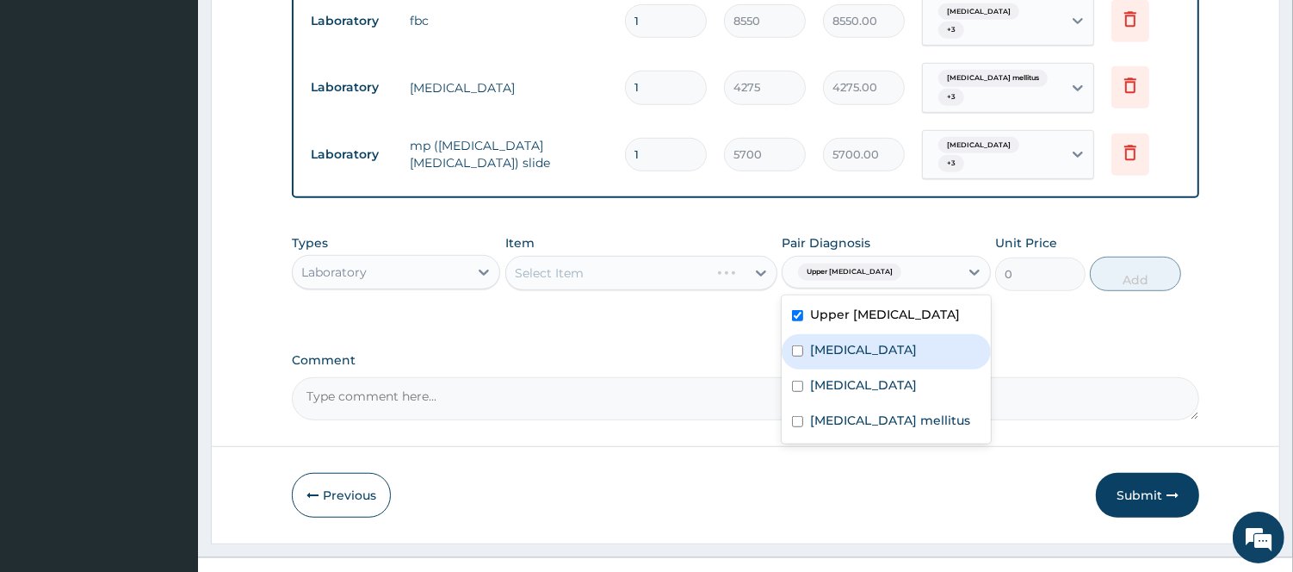
click at [796, 345] on input "checkbox" at bounding box center [797, 350] width 11 height 11
checkbox input "true"
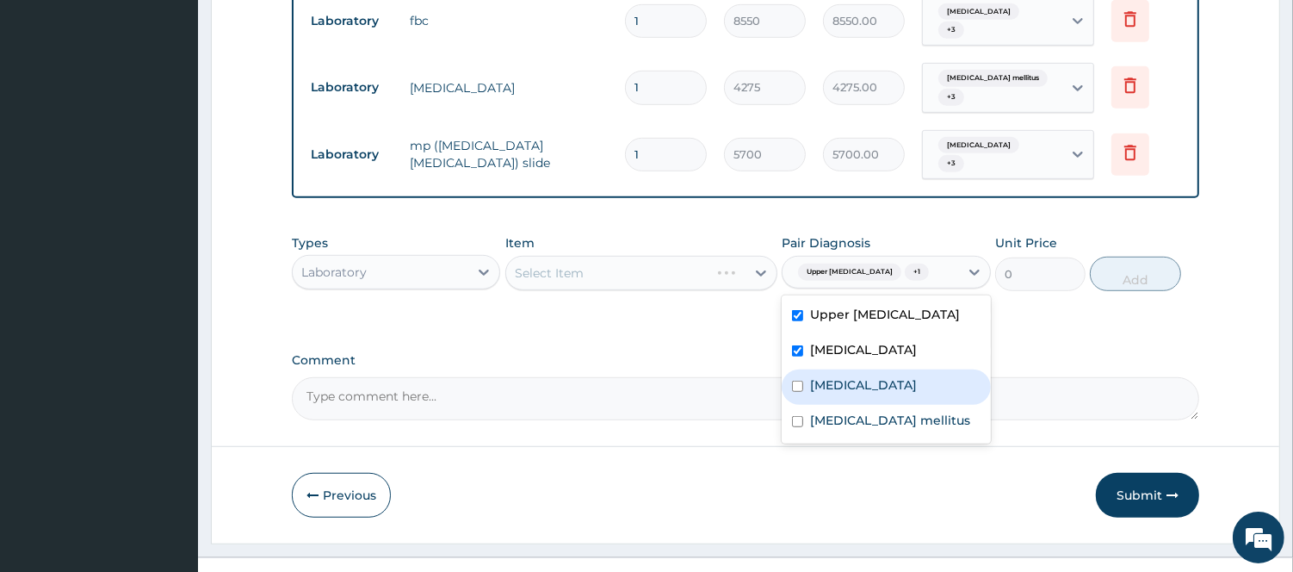
drag, startPoint x: 802, startPoint y: 375, endPoint x: 794, endPoint y: 416, distance: 41.4
click at [801, 374] on div "Sepsis" at bounding box center [886, 386] width 208 height 35
checkbox input "true"
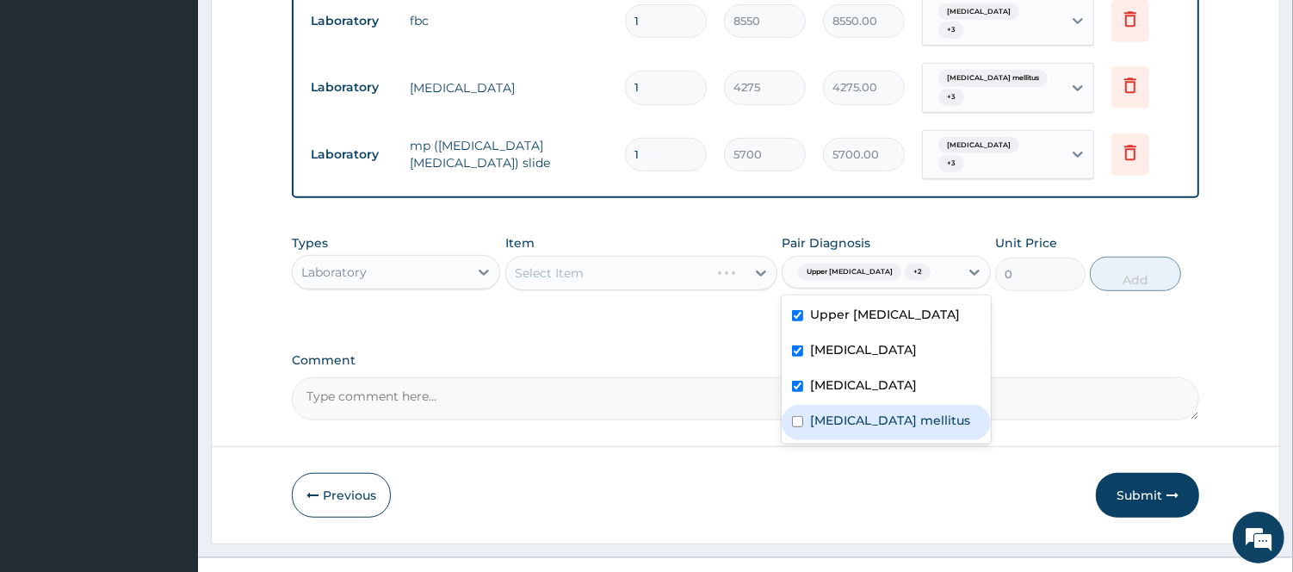
click at [803, 427] on div "Diabetes mellitus" at bounding box center [886, 422] width 208 height 35
checkbox input "true"
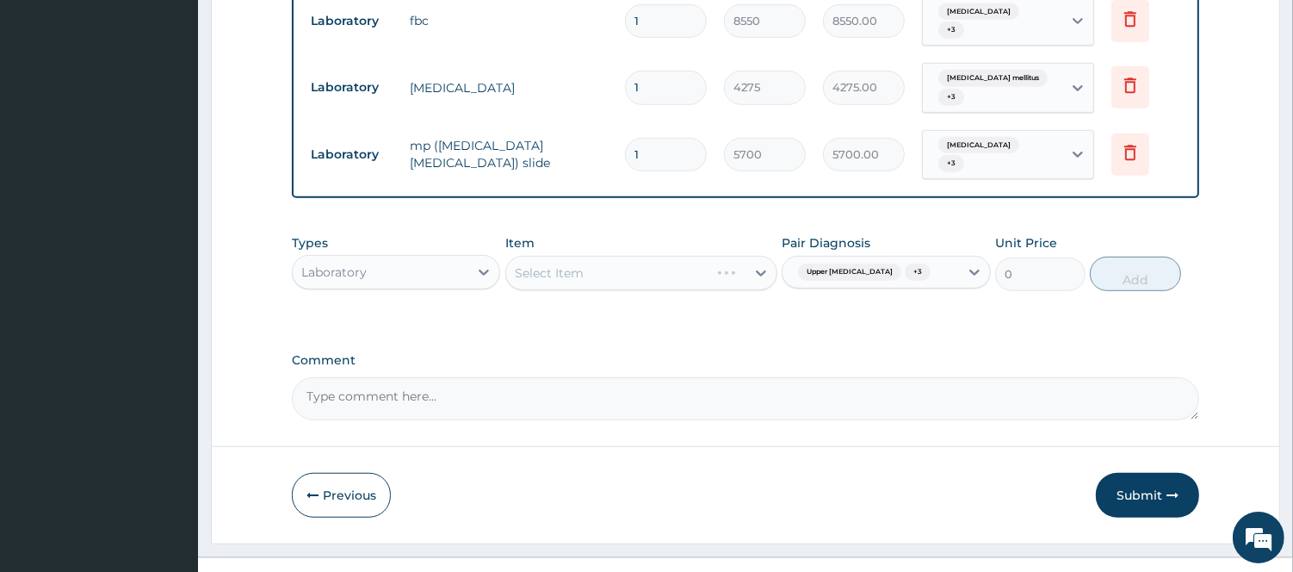
drag, startPoint x: 677, startPoint y: 316, endPoint x: 657, endPoint y: 316, distance: 19.8
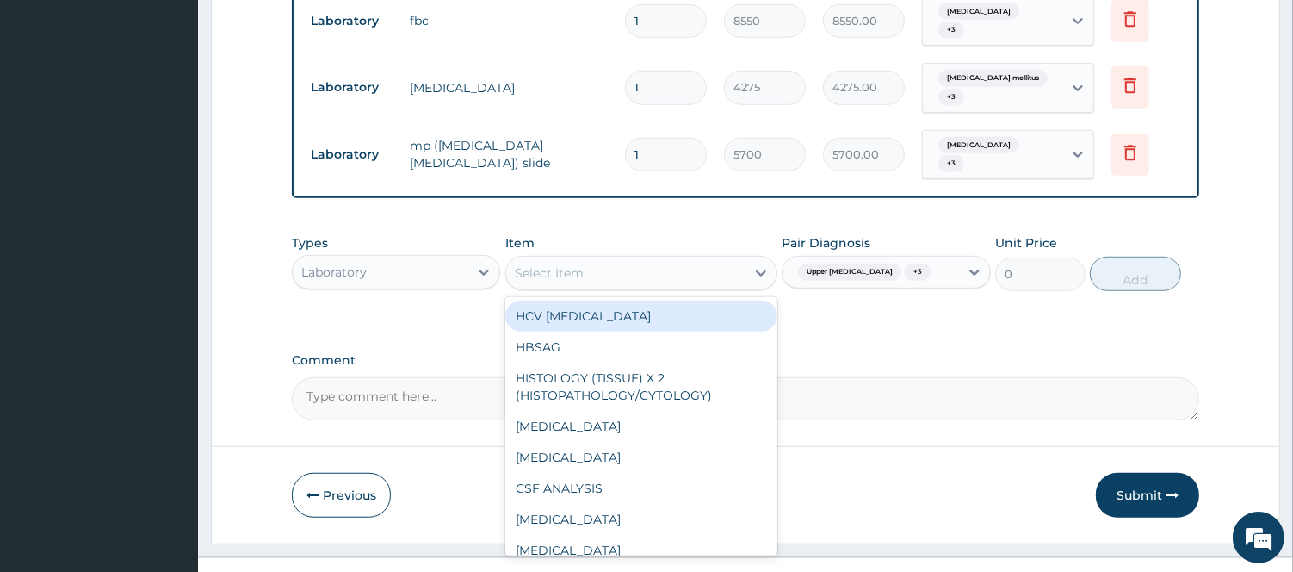
click at [674, 259] on div "Select Item" at bounding box center [625, 273] width 239 height 28
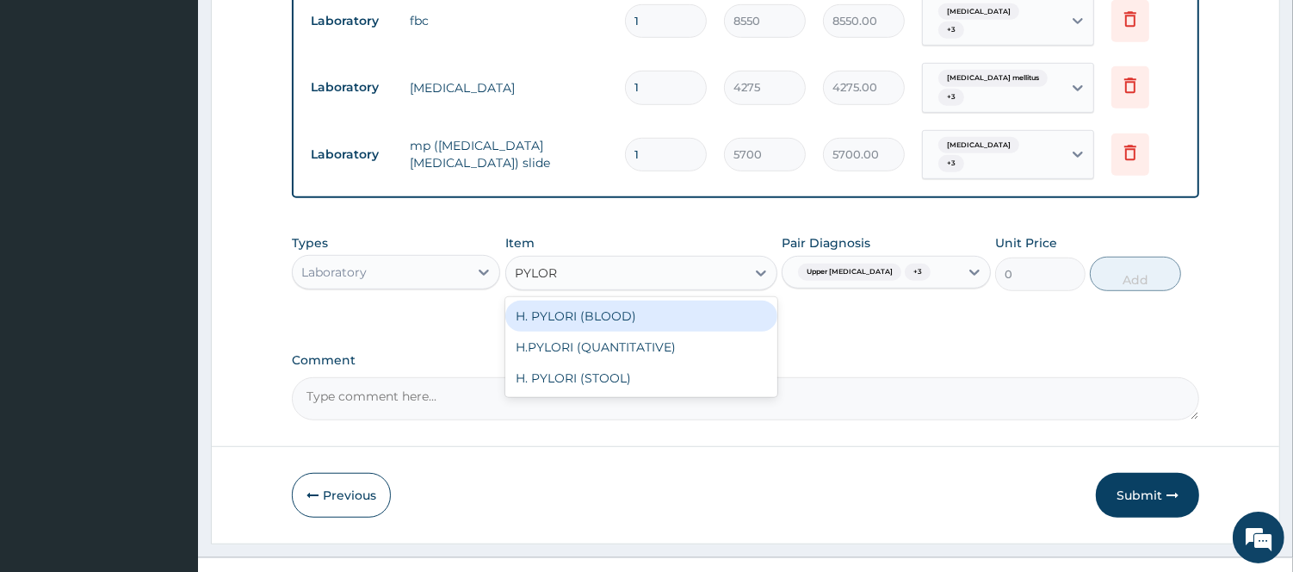
type input "PYLORI"
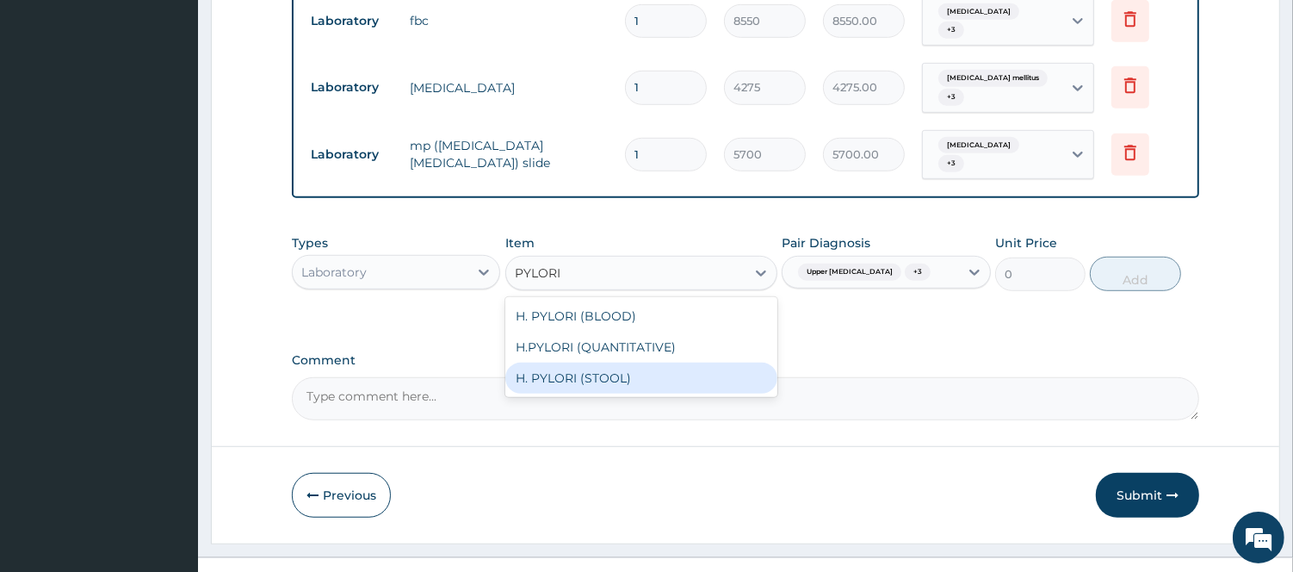
click at [563, 362] on div "H. PYLORI (STOOL)" at bounding box center [641, 377] width 272 height 31
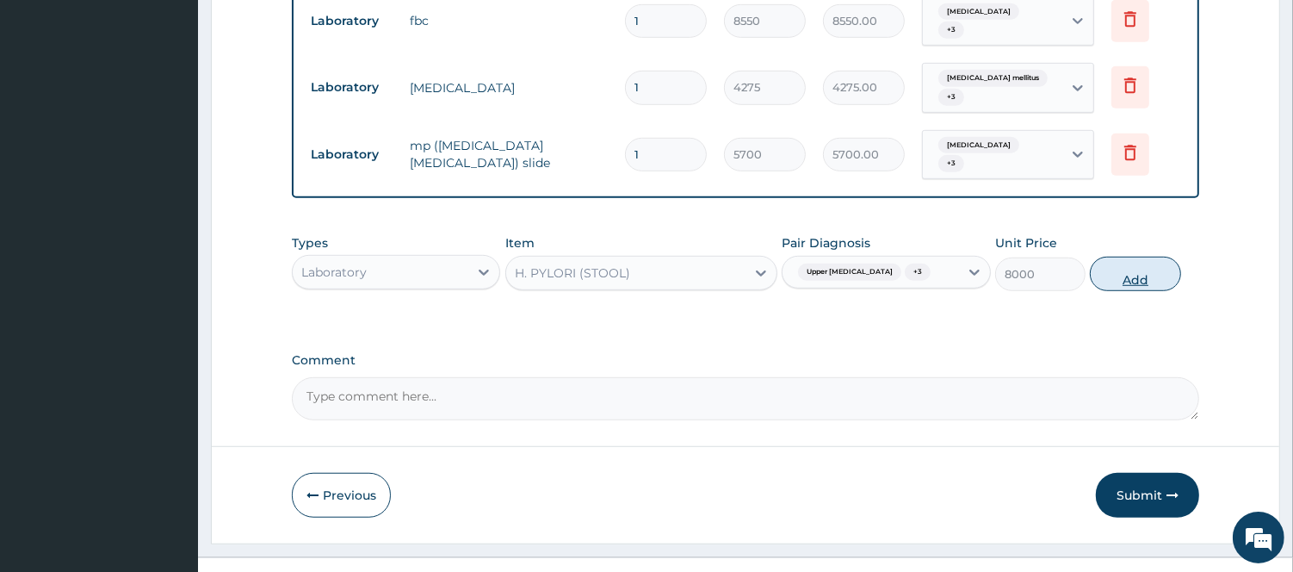
click at [1123, 259] on button "Add" at bounding box center [1135, 274] width 90 height 34
type input "0"
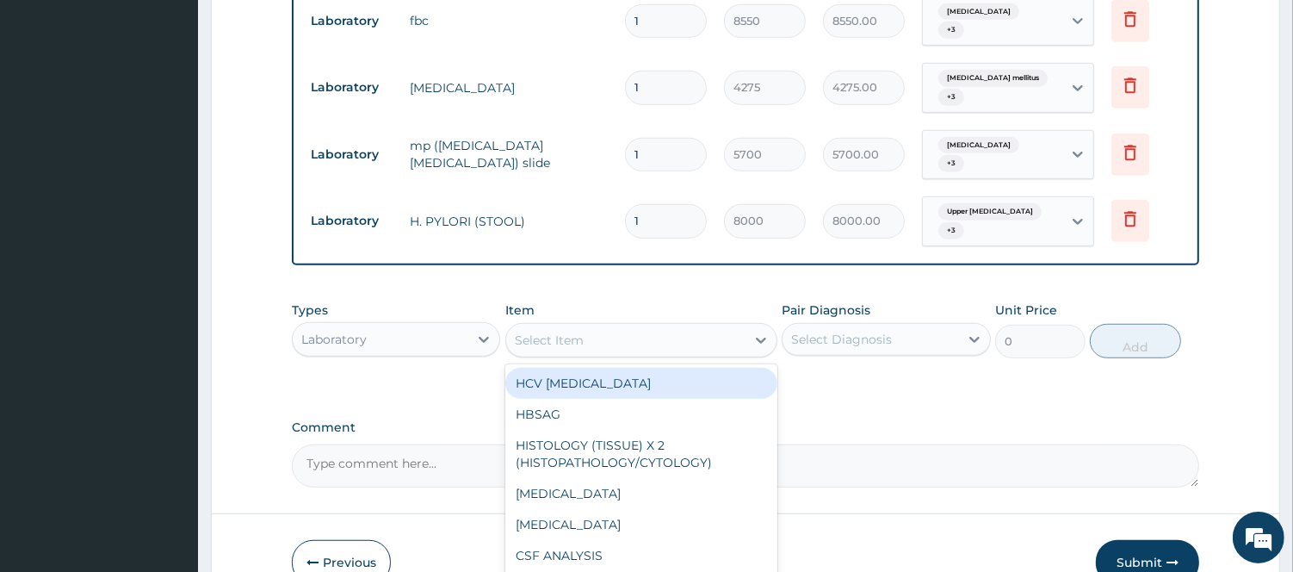
click at [608, 326] on div "Select Item" at bounding box center [625, 340] width 239 height 28
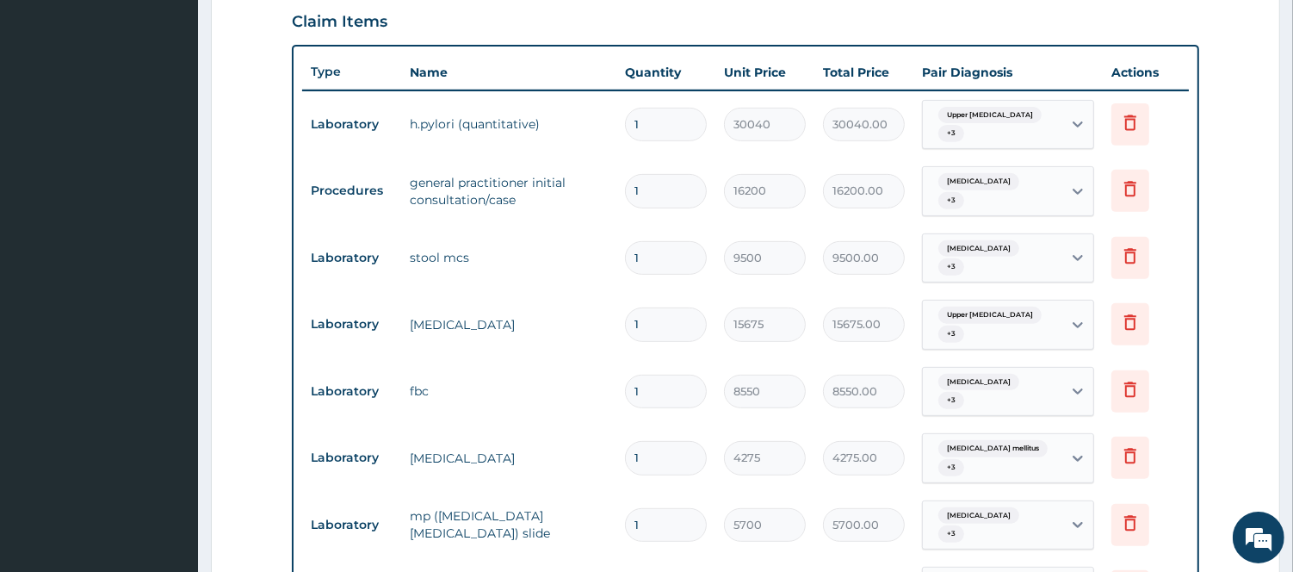
scroll to position [583, 0]
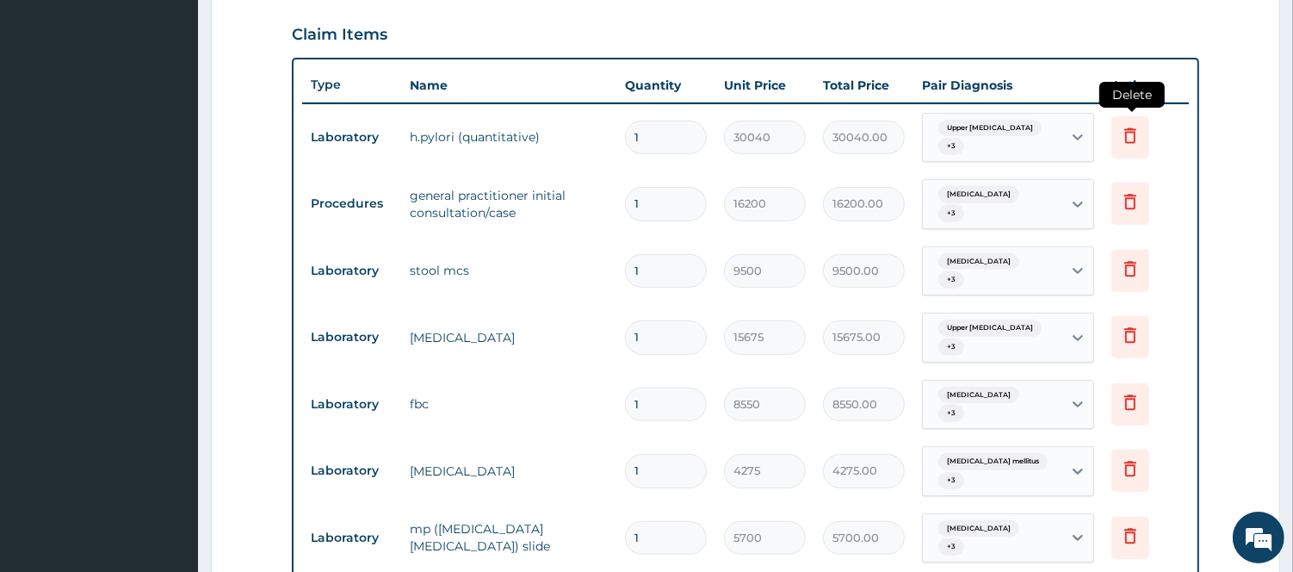
click at [1134, 134] on icon at bounding box center [1130, 135] width 21 height 21
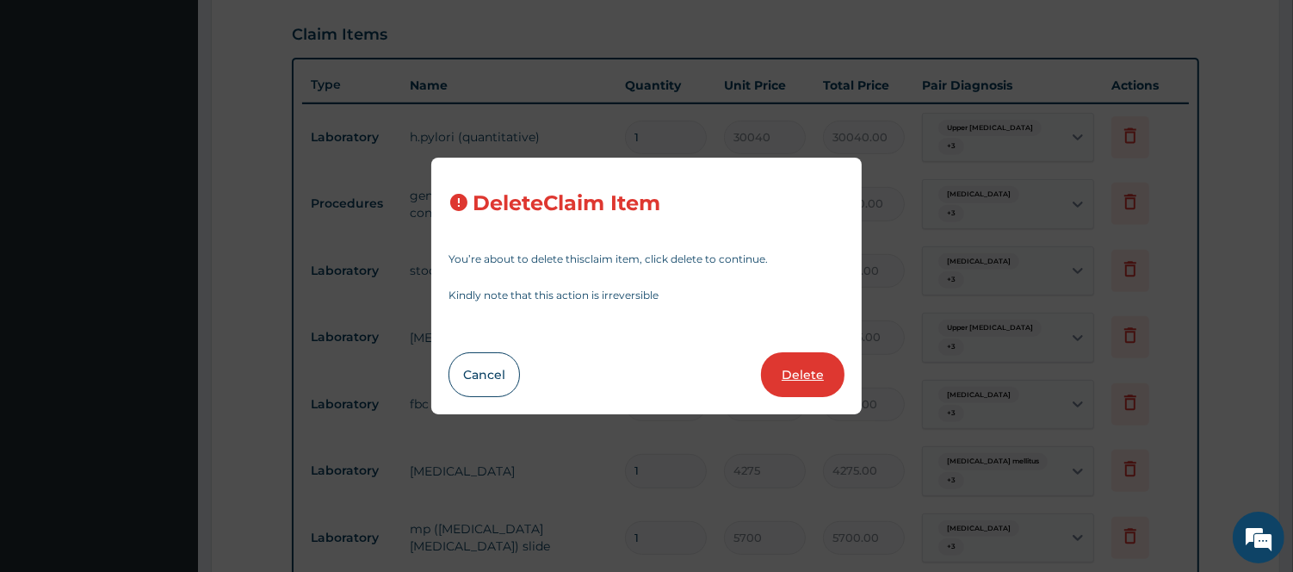
click at [805, 367] on button "Delete" at bounding box center [803, 374] width 84 height 45
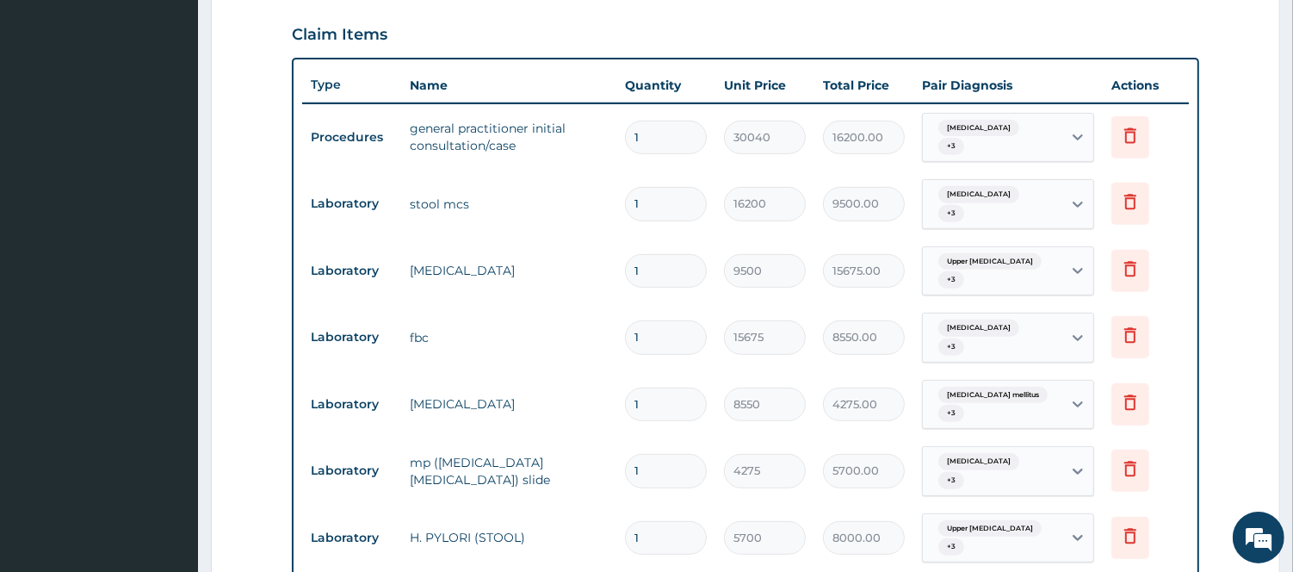
type input "16200"
type input "16200.00"
type input "9500"
type input "9500.00"
type input "15675"
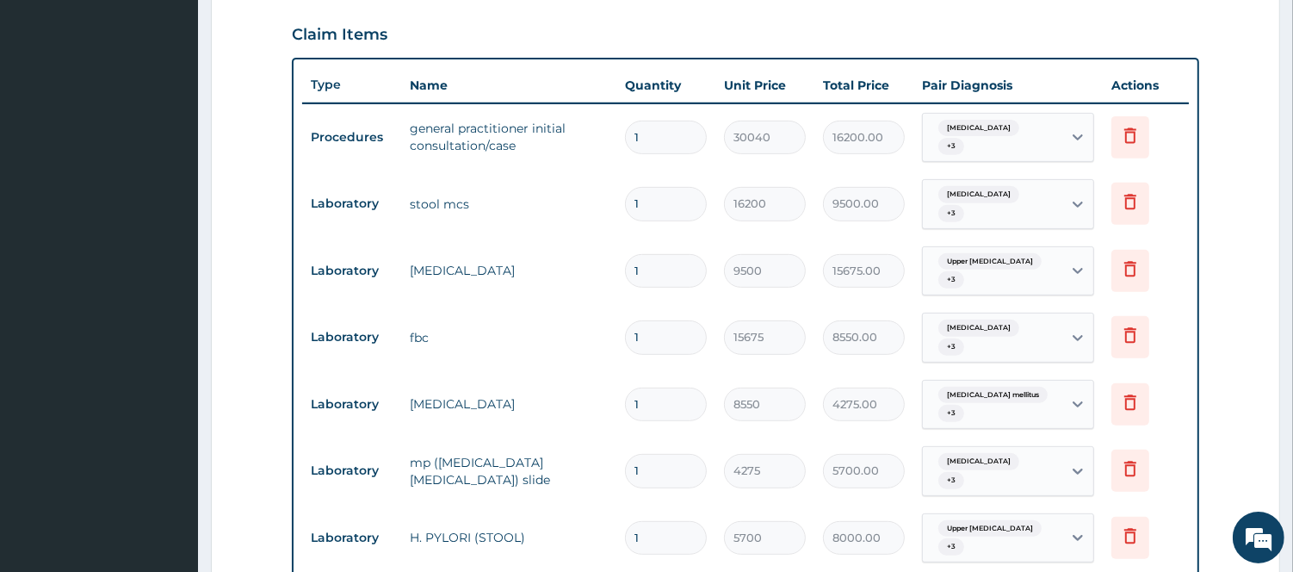
type input "15675.00"
type input "8550"
type input "8550.00"
type input "4275"
type input "4275.00"
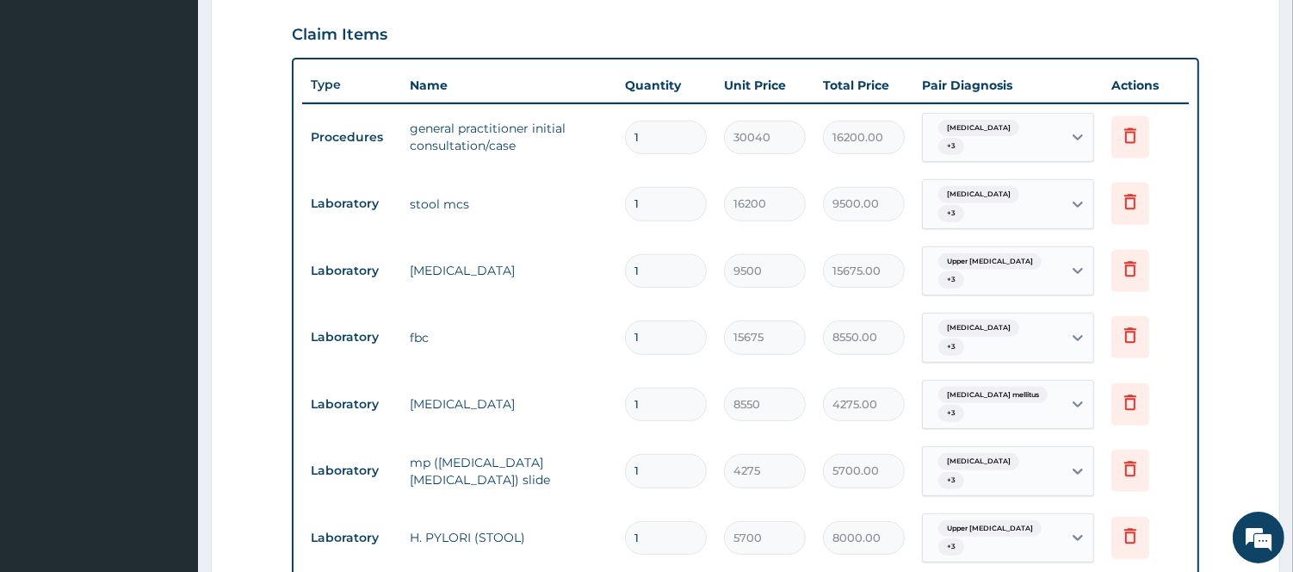
type input "5700"
type input "5700.00"
type input "8000"
type input "8000.00"
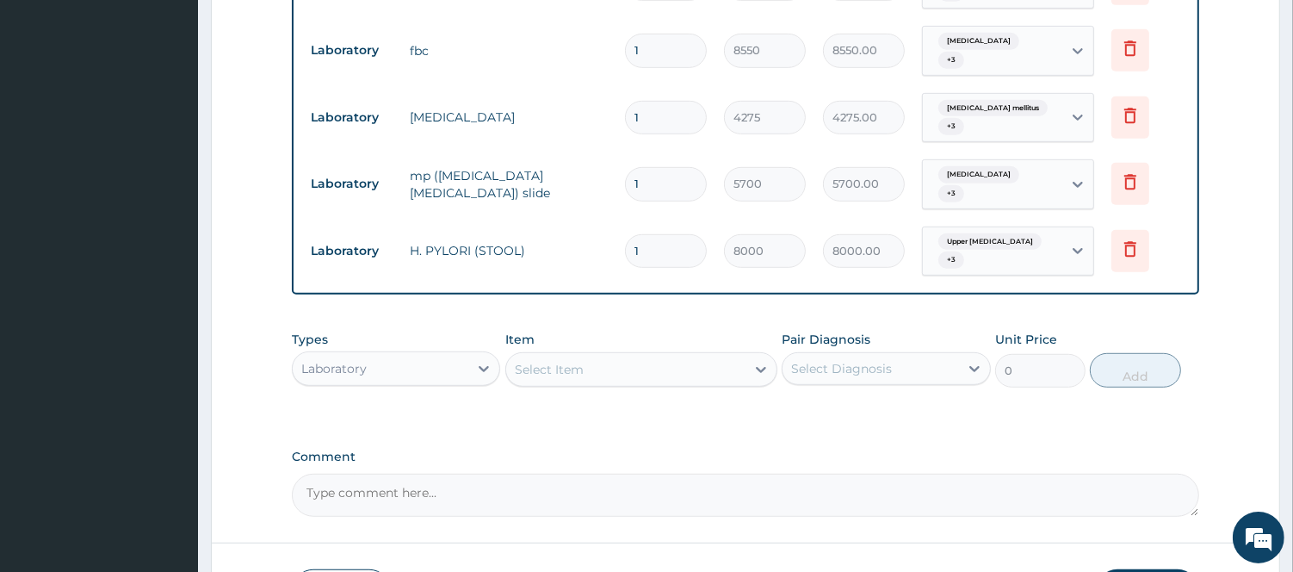
scroll to position [870, 0]
click at [894, 449] on label "Comment" at bounding box center [745, 456] width 907 height 15
click at [894, 473] on textarea "Comment" at bounding box center [745, 494] width 907 height 43
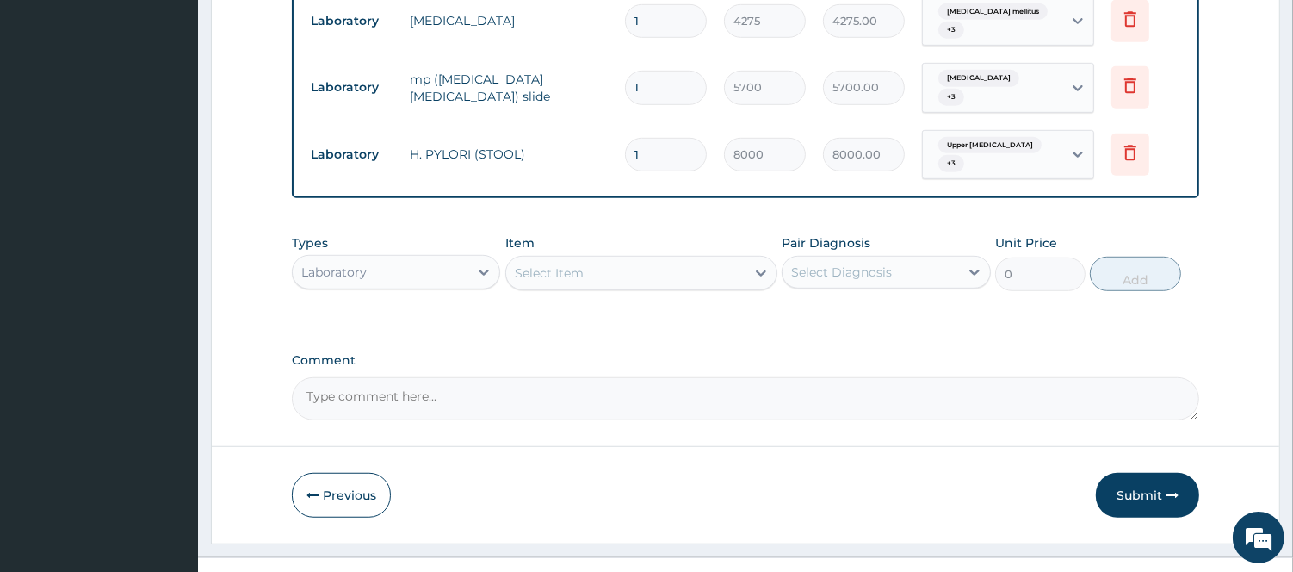
click at [1124, 473] on button "Submit" at bounding box center [1147, 495] width 103 height 45
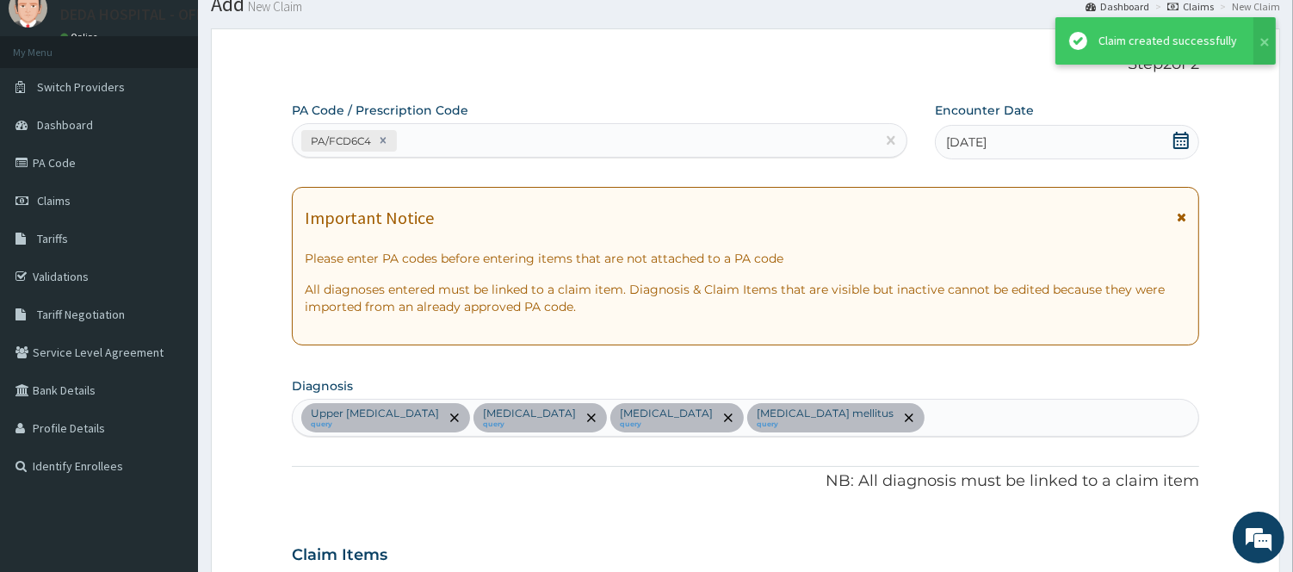
scroll to position [966, 0]
